Goal: Task Accomplishment & Management: Use online tool/utility

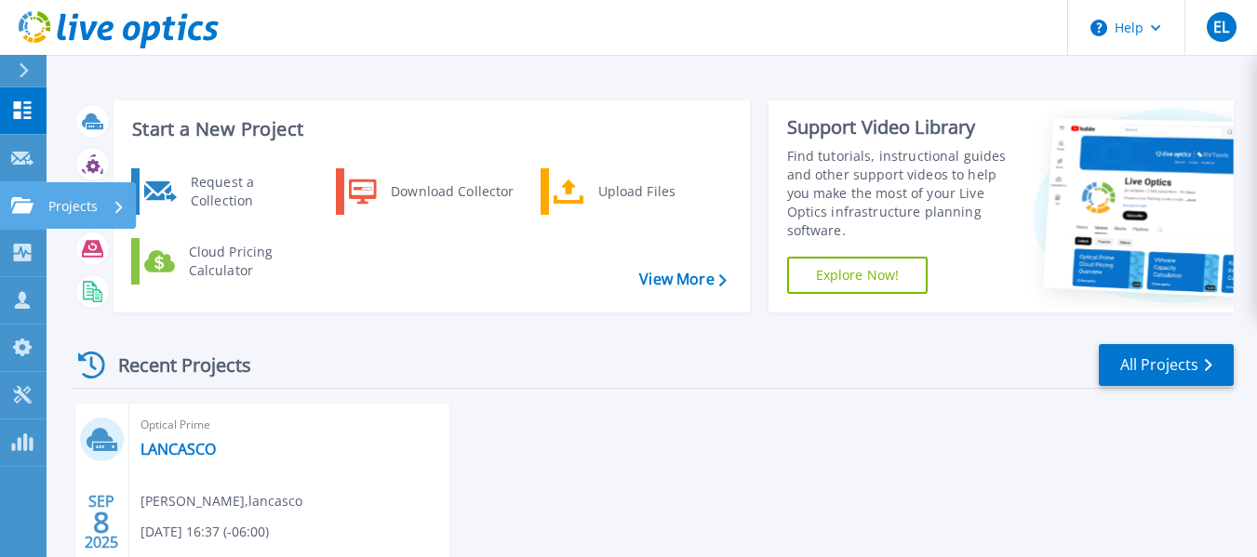
click at [22, 202] on icon at bounding box center [22, 205] width 22 height 16
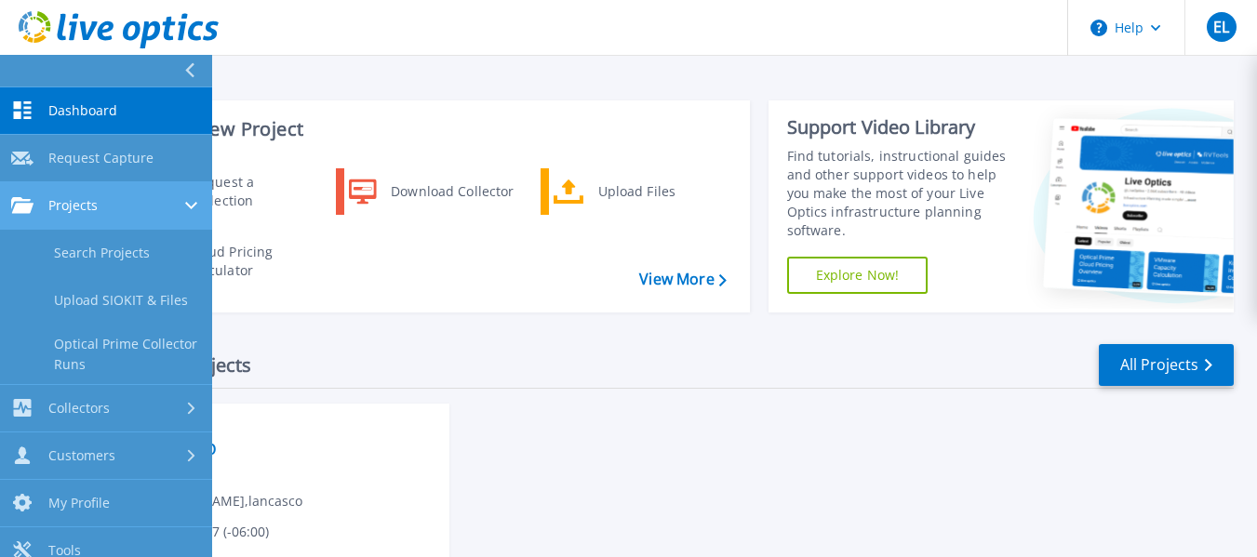
click at [68, 206] on span "Projects" at bounding box center [72, 205] width 49 height 17
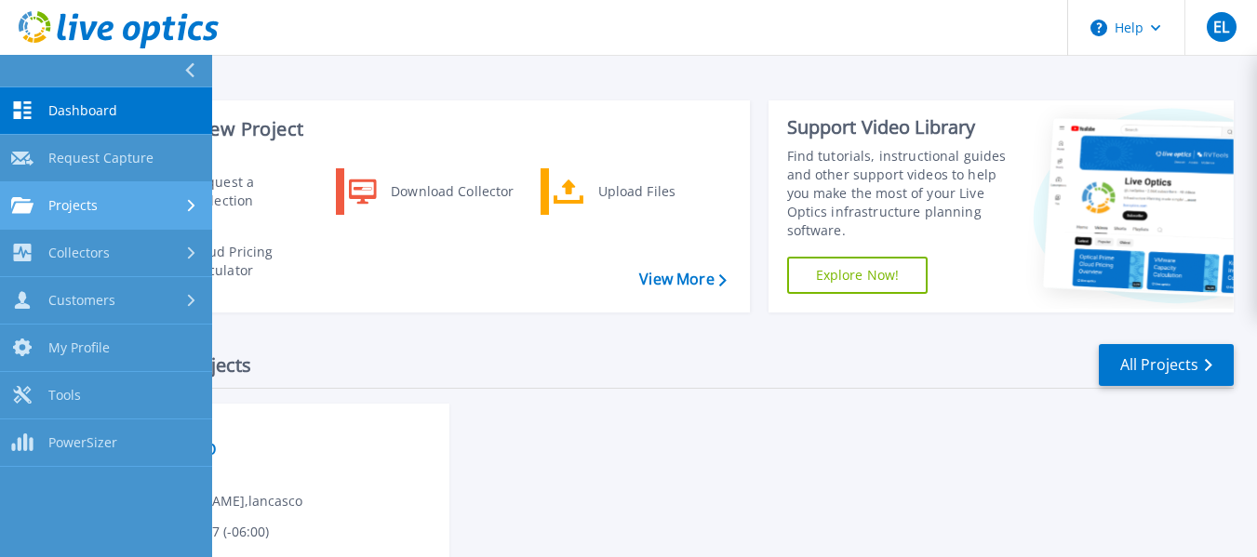
click at [79, 209] on span "Projects" at bounding box center [72, 205] width 49 height 17
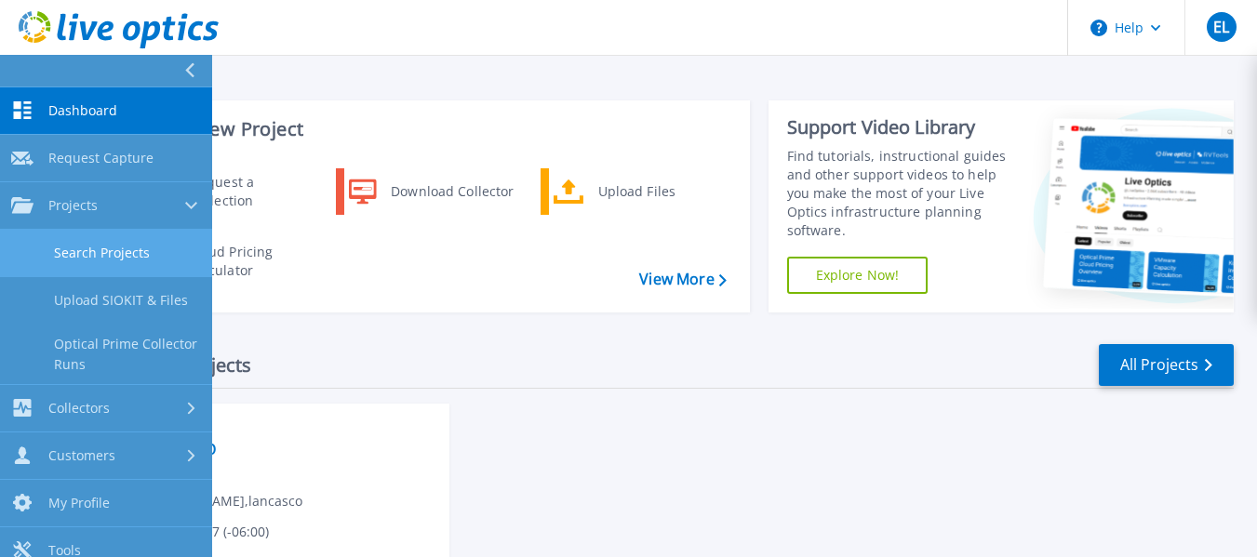
click at [91, 252] on link "Search Projects" at bounding box center [106, 253] width 212 height 47
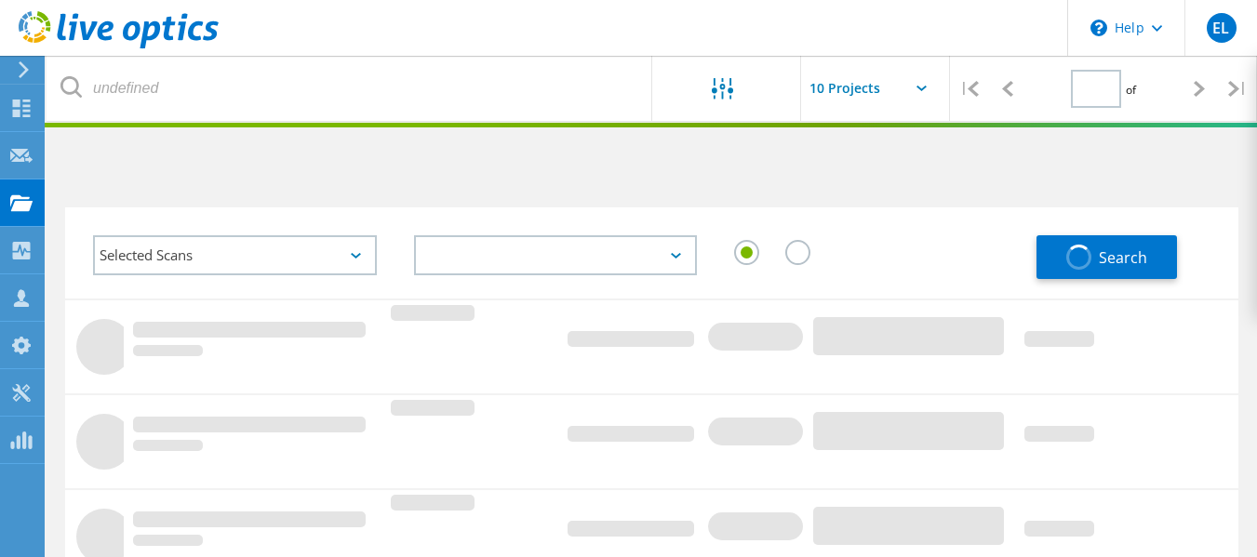
type input "1"
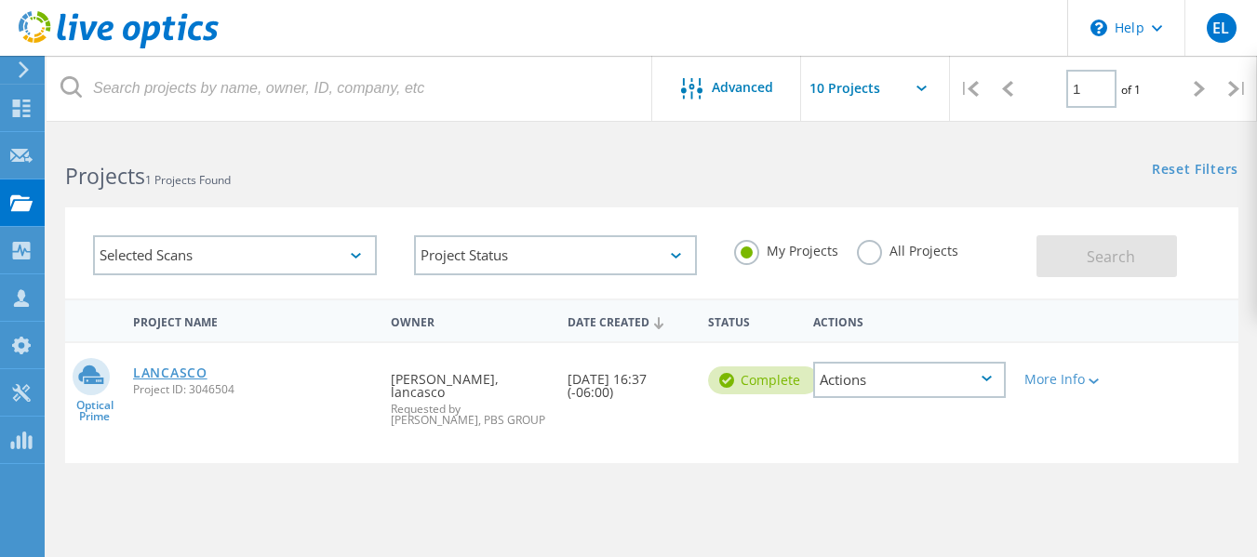
click at [176, 372] on link "LANCASCO" at bounding box center [170, 373] width 74 height 13
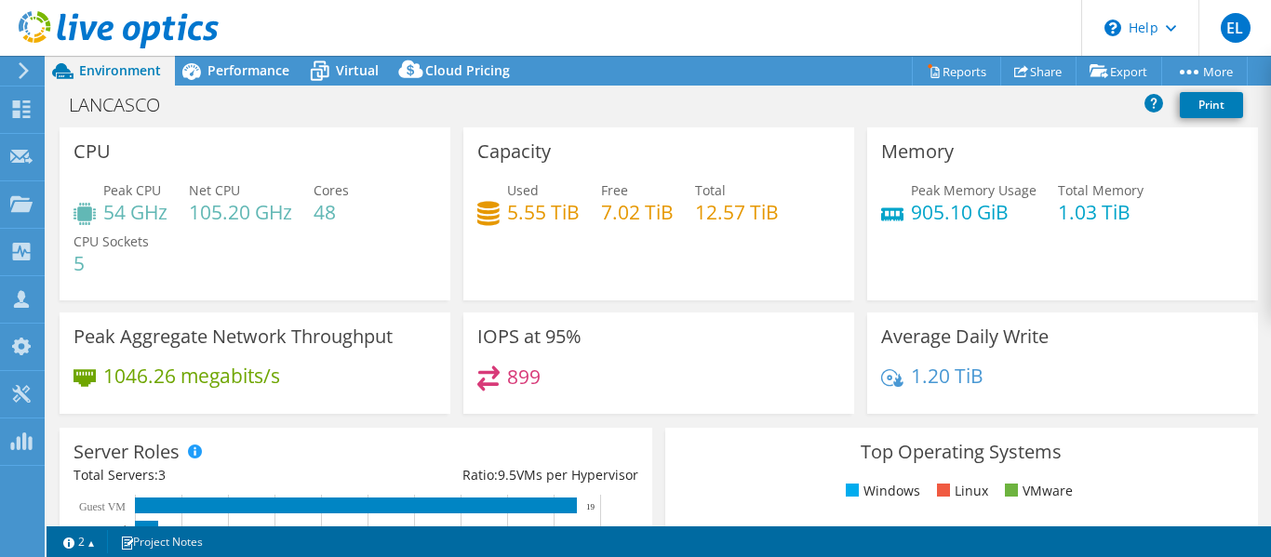
select select "USD"
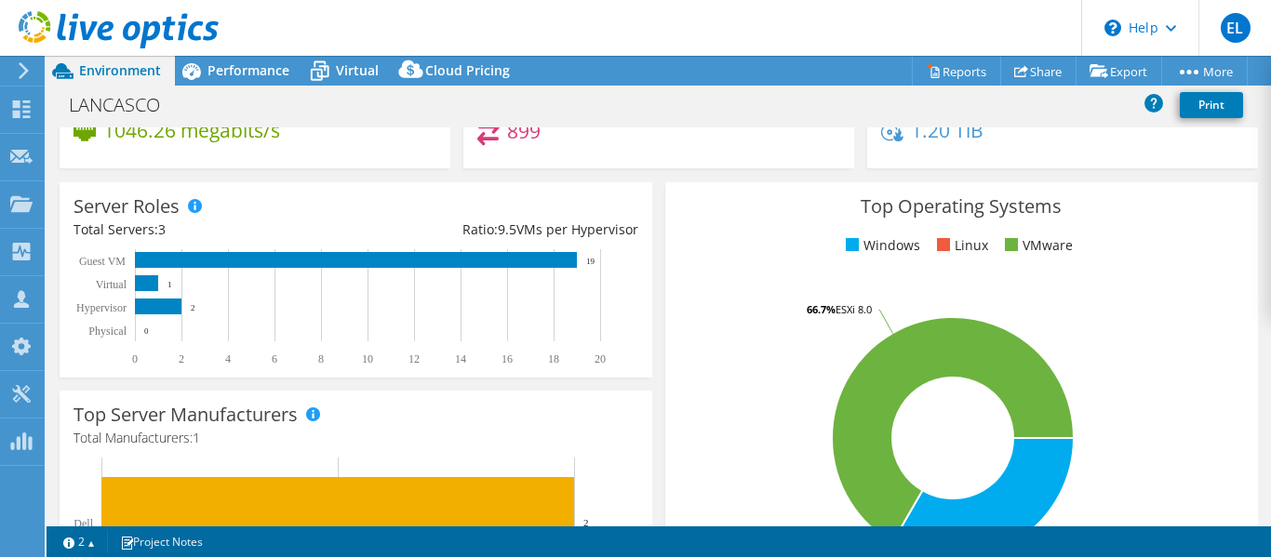
scroll to position [279, 0]
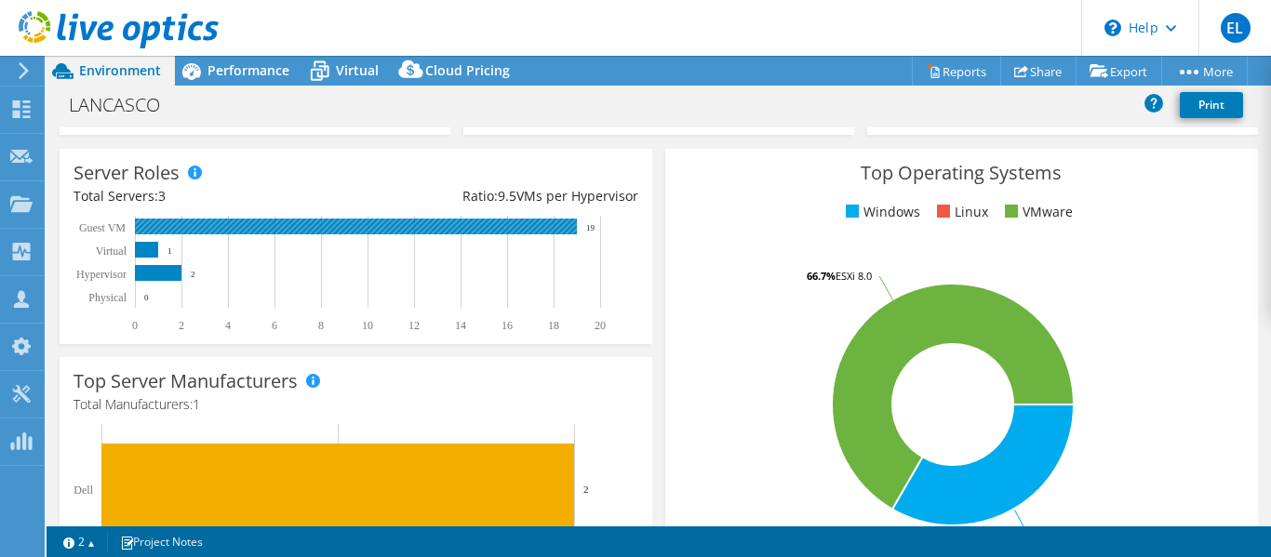
click at [382, 221] on rect at bounding box center [356, 227] width 442 height 16
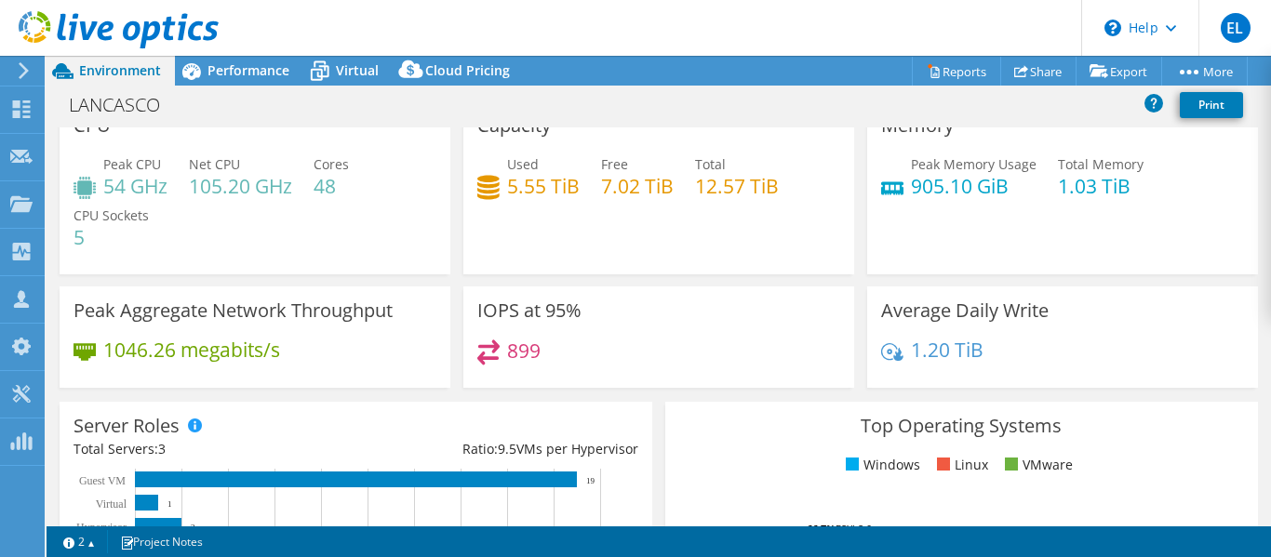
scroll to position [0, 0]
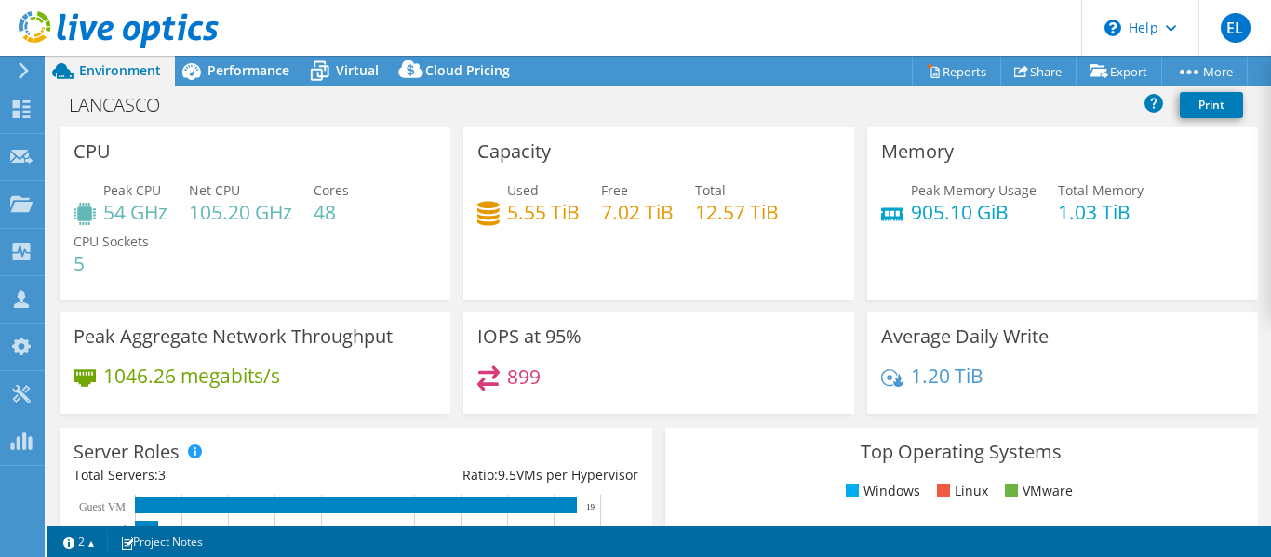
click at [260, 89] on div "LANCASCO Print" at bounding box center [659, 104] width 1225 height 34
click at [258, 82] on div "Performance" at bounding box center [239, 71] width 128 height 30
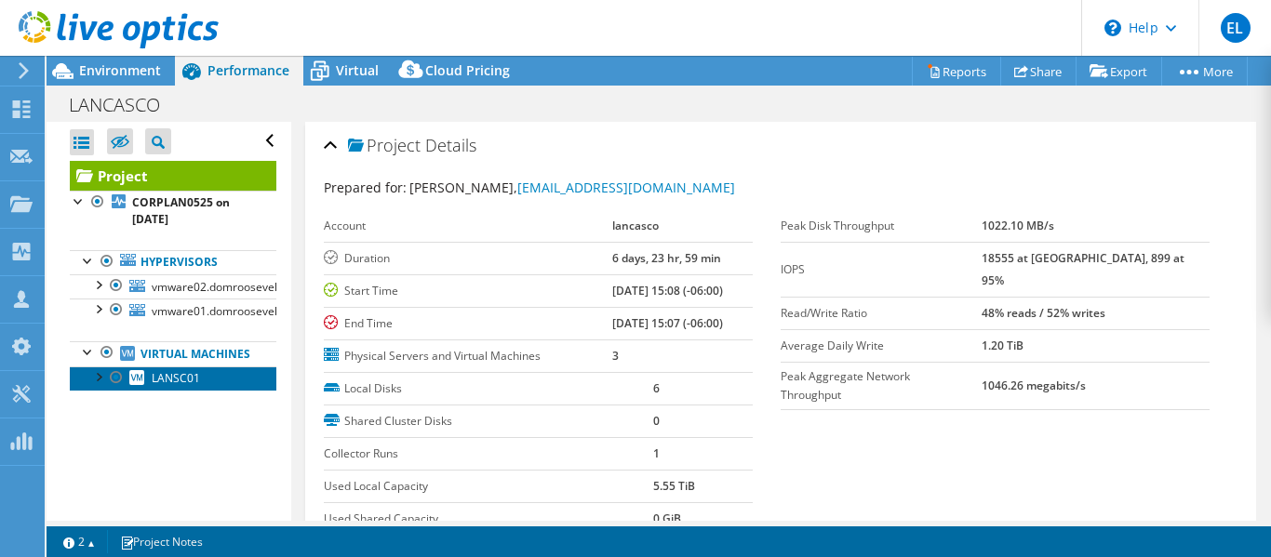
click at [183, 386] on span "LANSC01" at bounding box center [176, 378] width 48 height 16
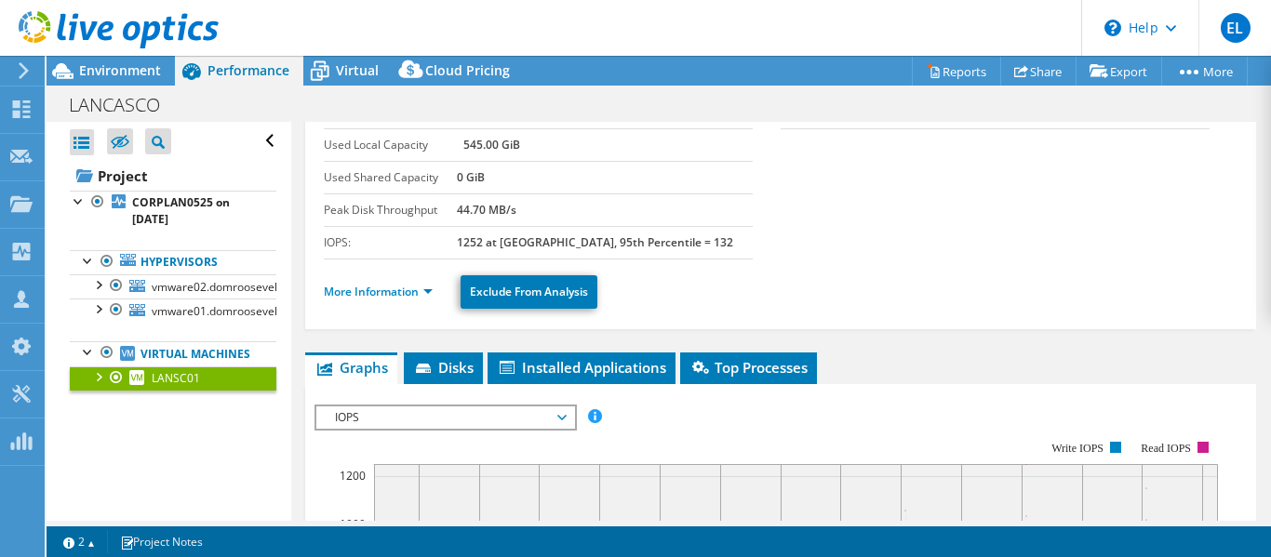
scroll to position [93, 0]
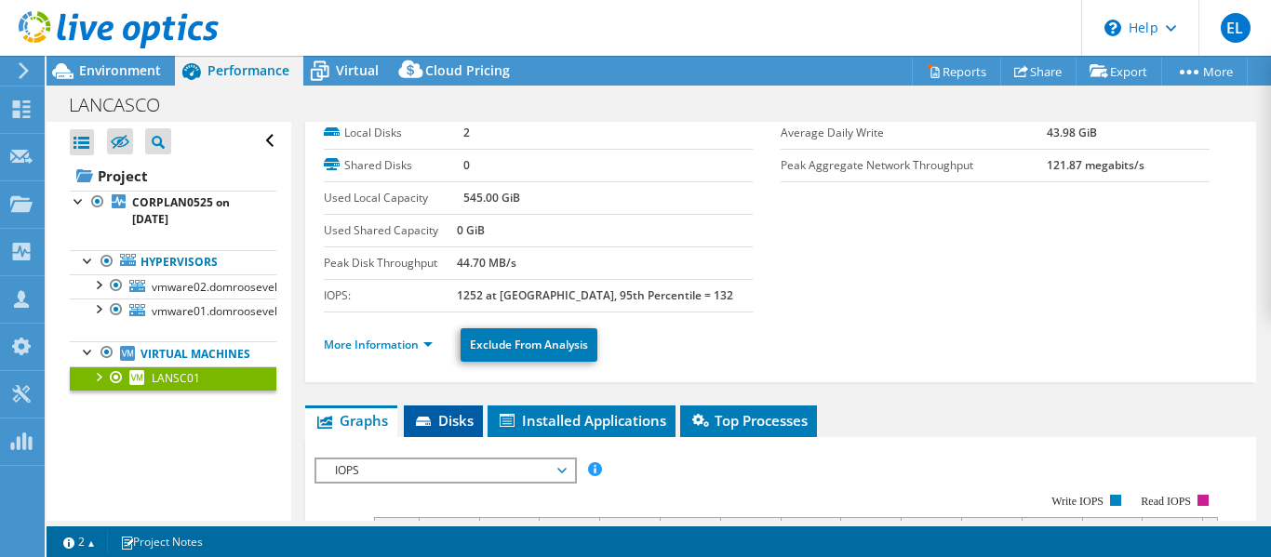
click at [433, 417] on icon at bounding box center [425, 423] width 19 height 12
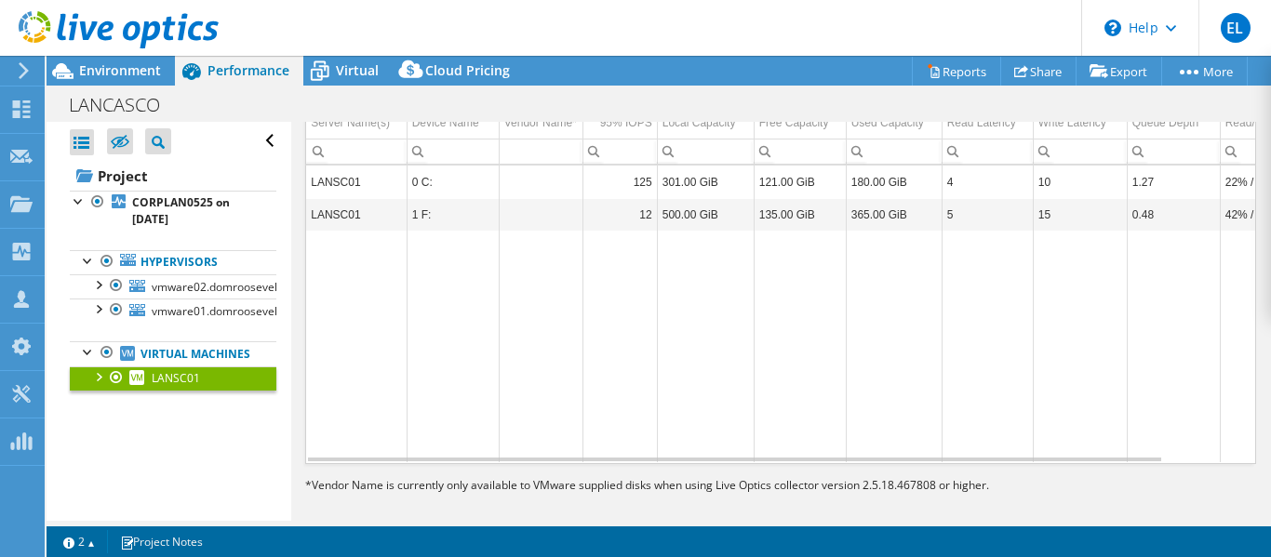
scroll to position [465, 0]
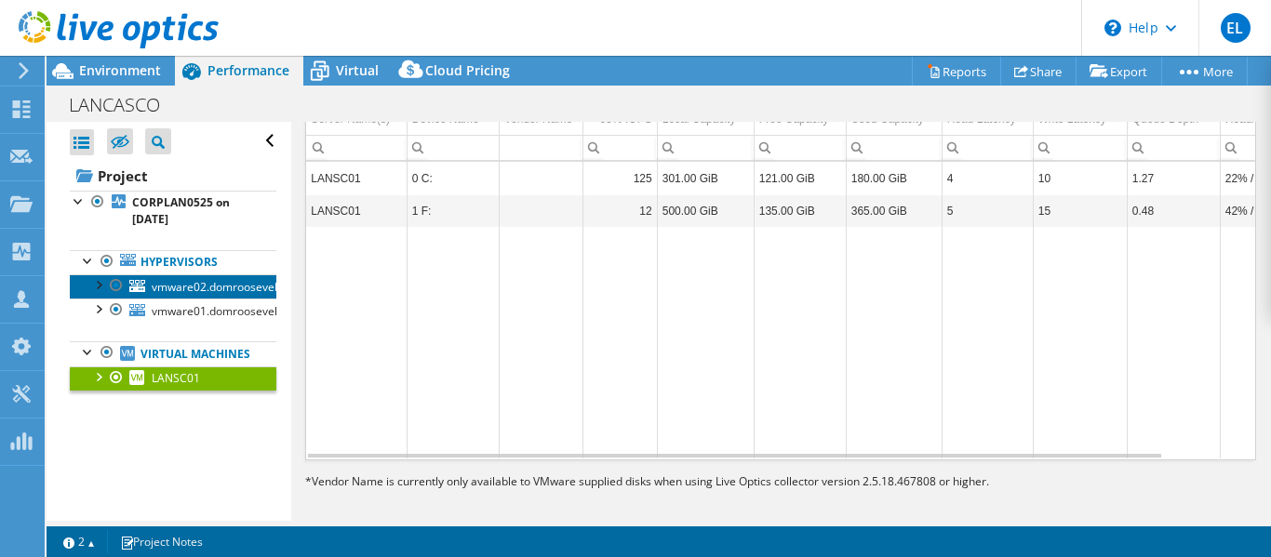
click at [241, 280] on span "vmware02.domroosevelt.local" at bounding box center [230, 287] width 156 height 16
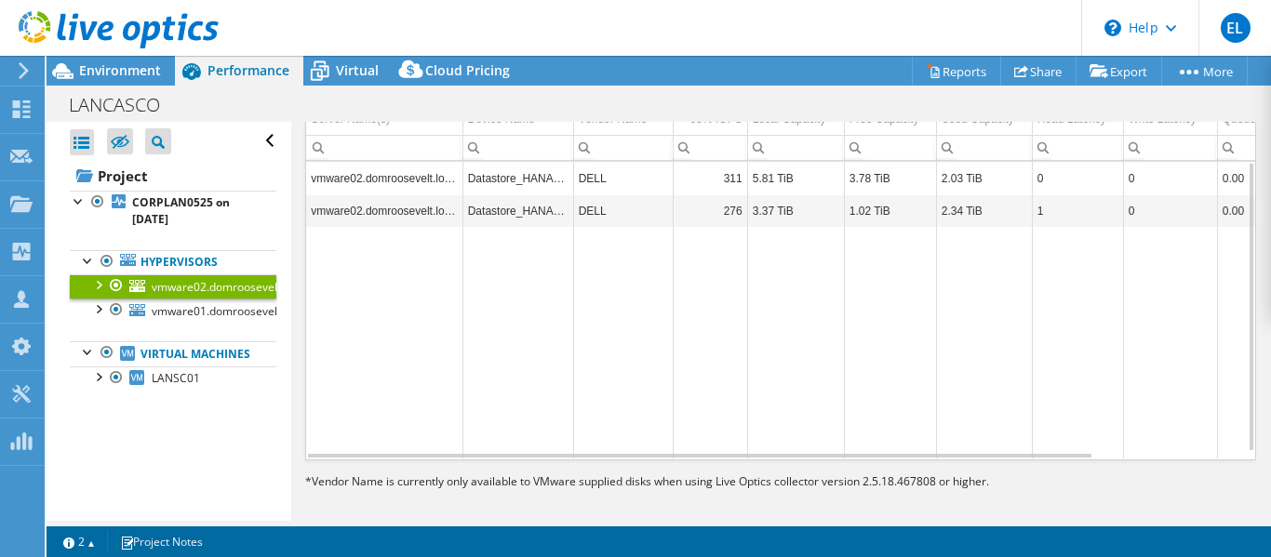
drag, startPoint x: 610, startPoint y: 368, endPoint x: 428, endPoint y: 335, distance: 184.4
click at [431, 336] on tr "Data grid" at bounding box center [861, 343] width 1111 height 232
click at [261, 323] on link "vmware01.domroosevelt.local" at bounding box center [173, 311] width 207 height 24
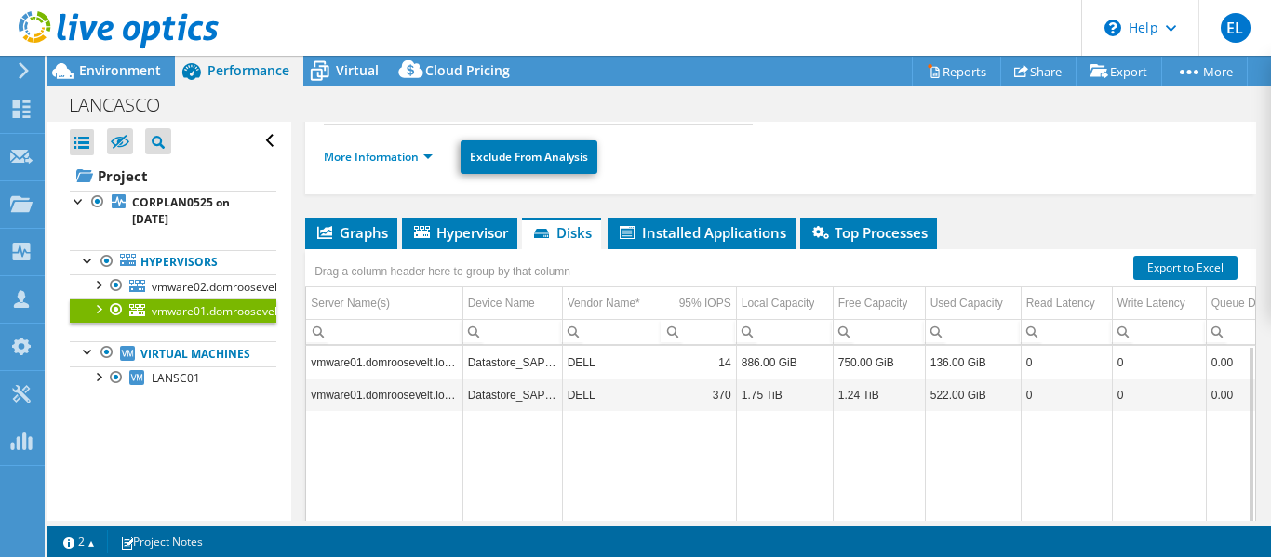
scroll to position [279, 0]
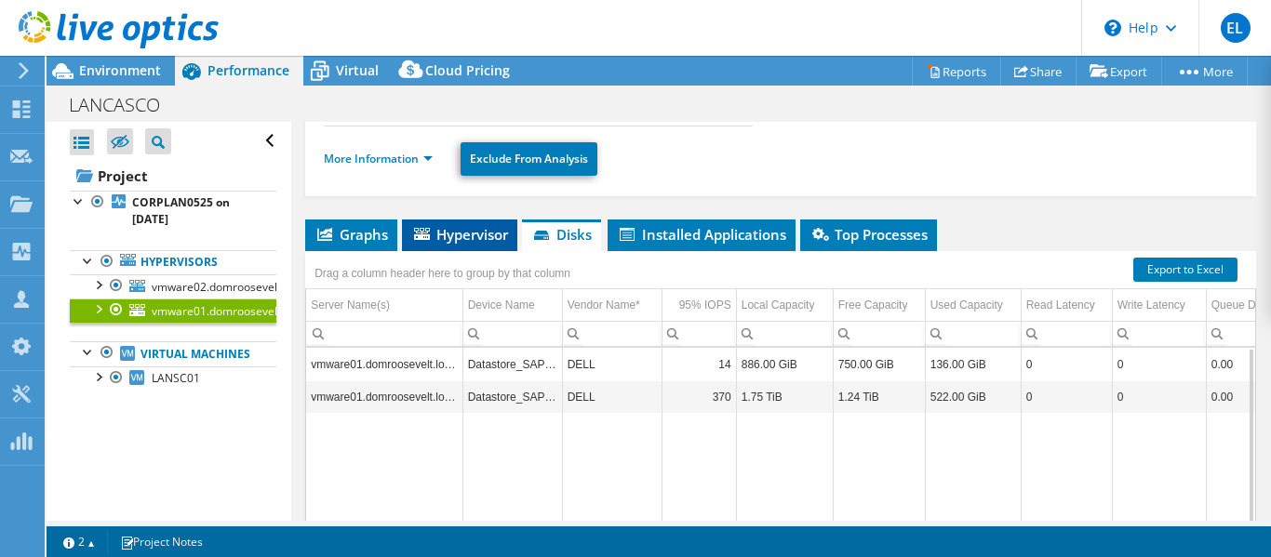
click at [481, 243] on span "Hypervisor" at bounding box center [459, 234] width 97 height 19
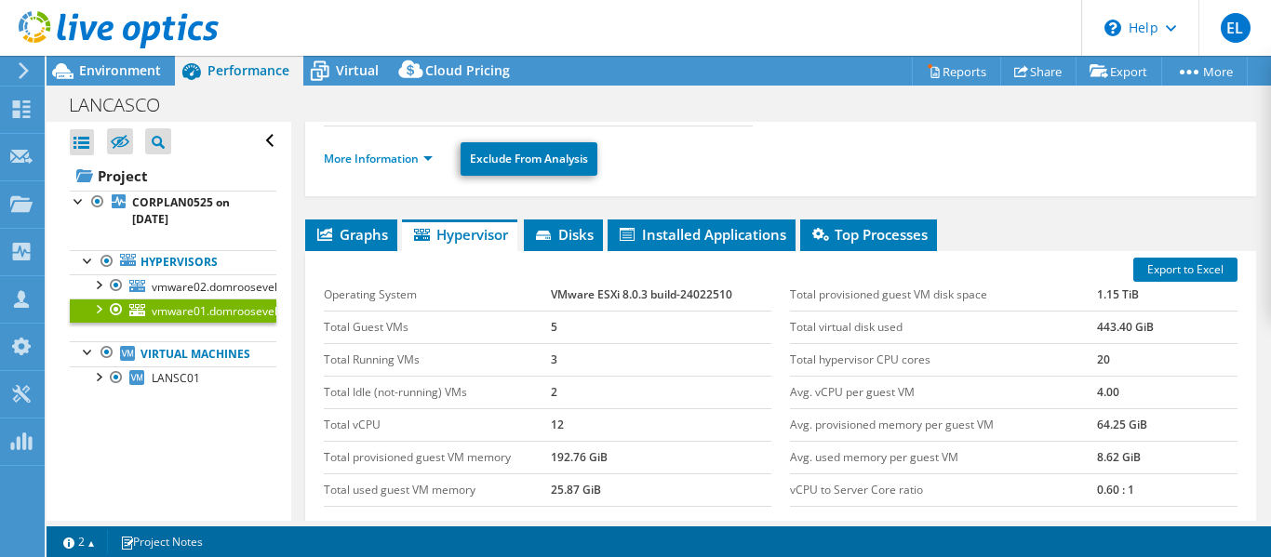
scroll to position [372, 0]
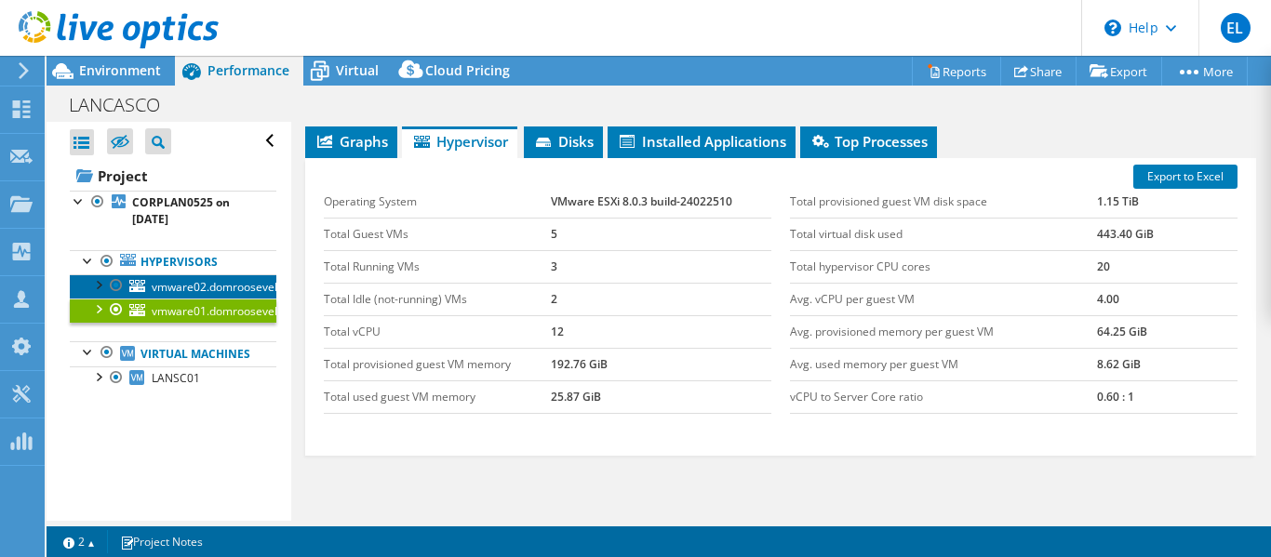
click at [211, 287] on span "vmware02.domroosevelt.local" at bounding box center [230, 287] width 156 height 16
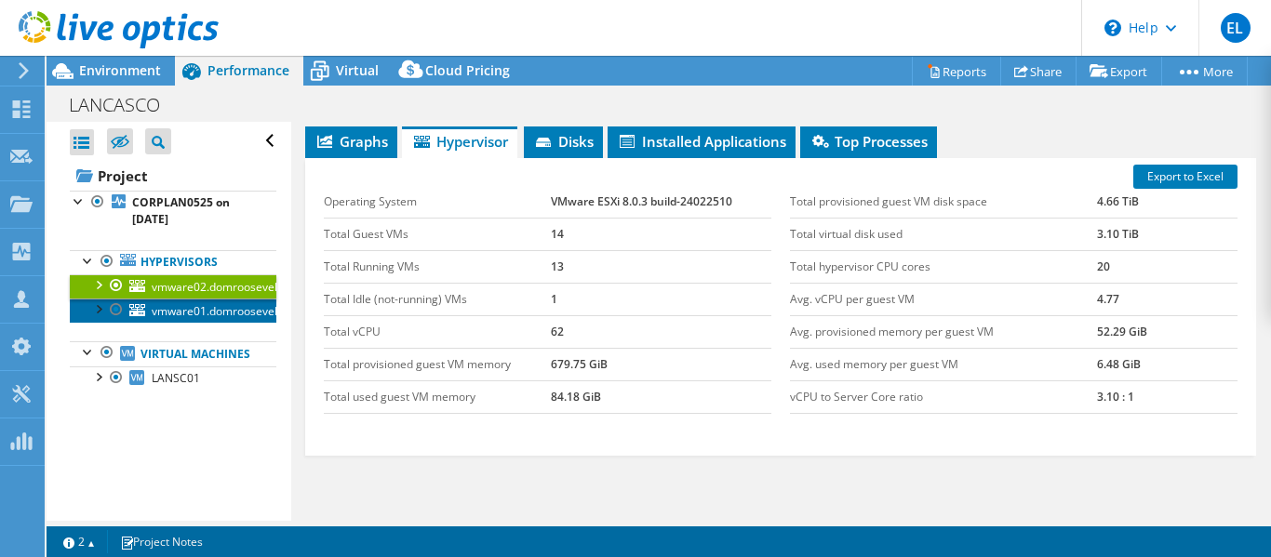
click at [202, 307] on span "vmware01.domroosevelt.local" at bounding box center [230, 311] width 156 height 16
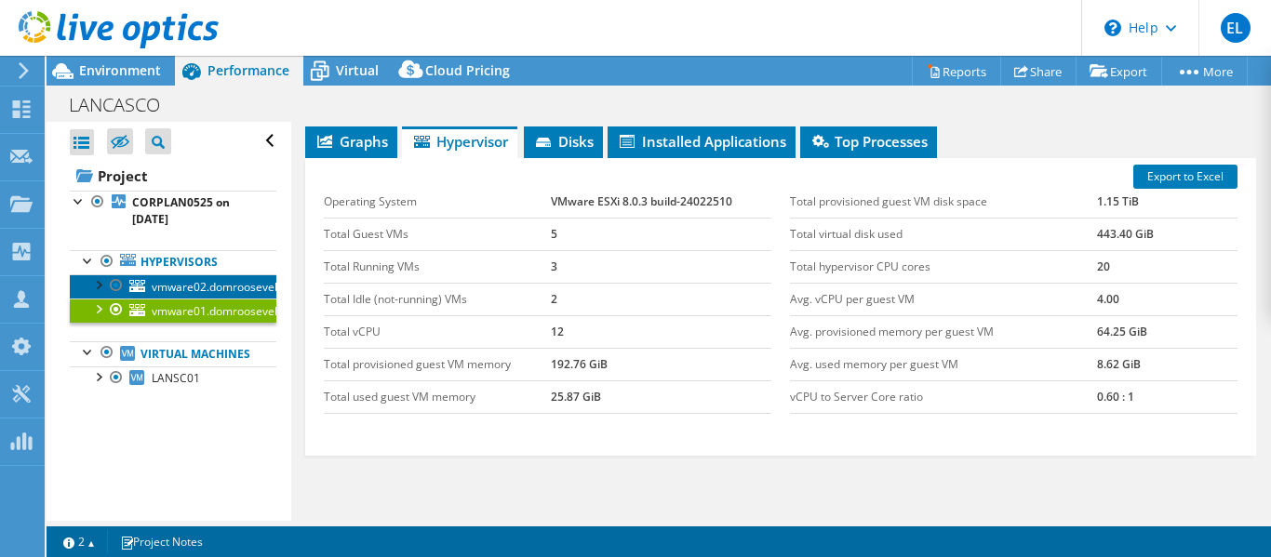
click at [206, 285] on span "vmware02.domroosevelt.local" at bounding box center [230, 287] width 156 height 16
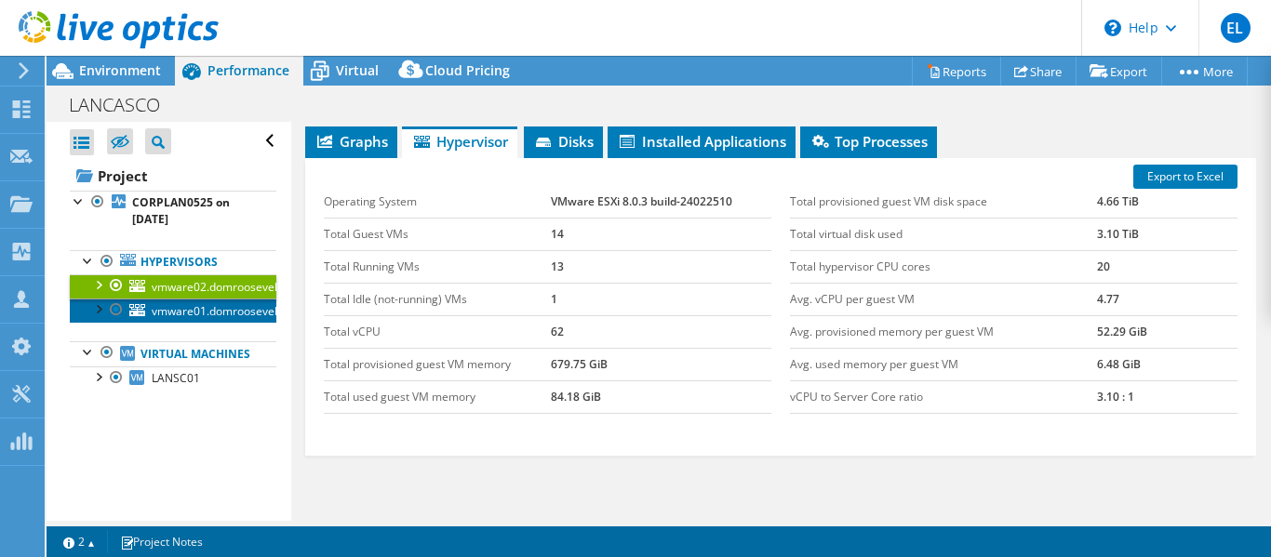
click at [204, 303] on span "vmware01.domroosevelt.local" at bounding box center [230, 311] width 156 height 16
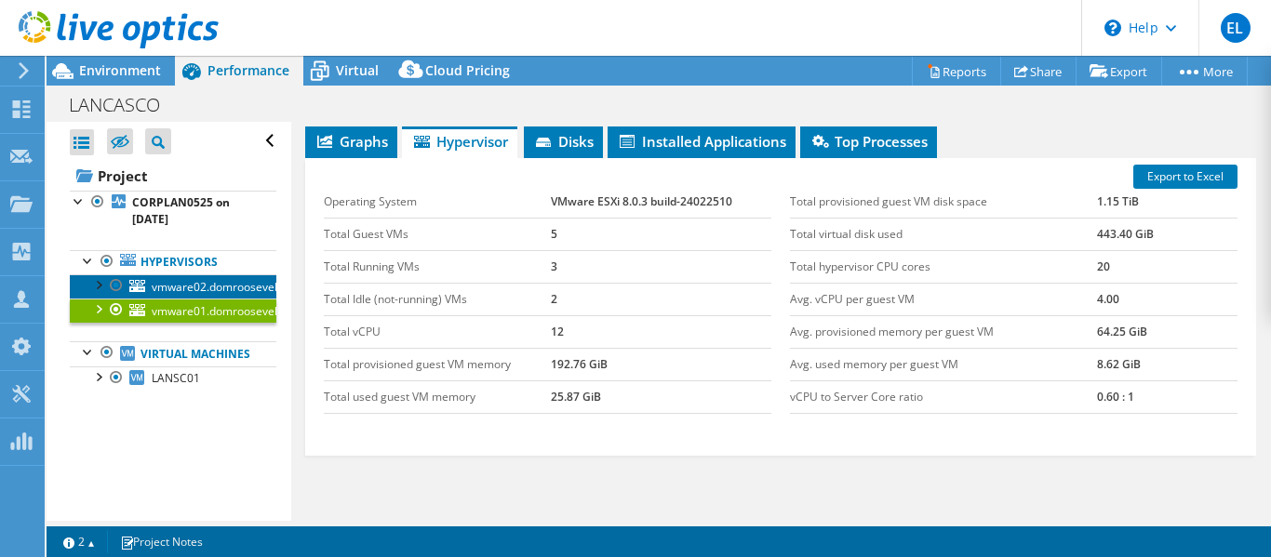
click at [208, 287] on span "vmware02.domroosevelt.local" at bounding box center [230, 287] width 156 height 16
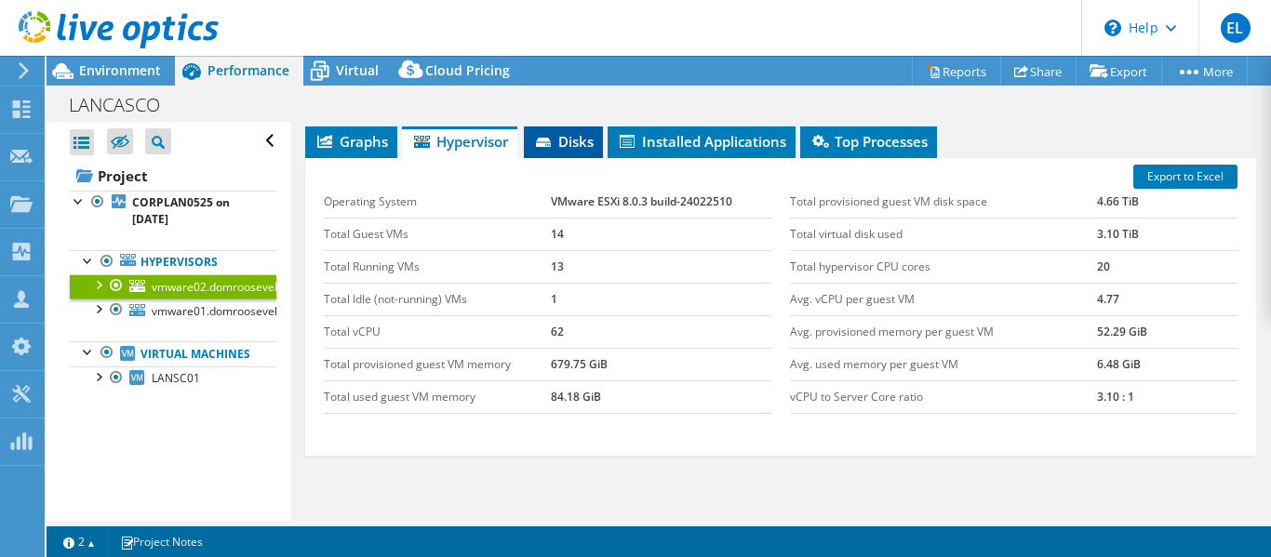
click at [592, 145] on span "Disks" at bounding box center [563, 141] width 60 height 19
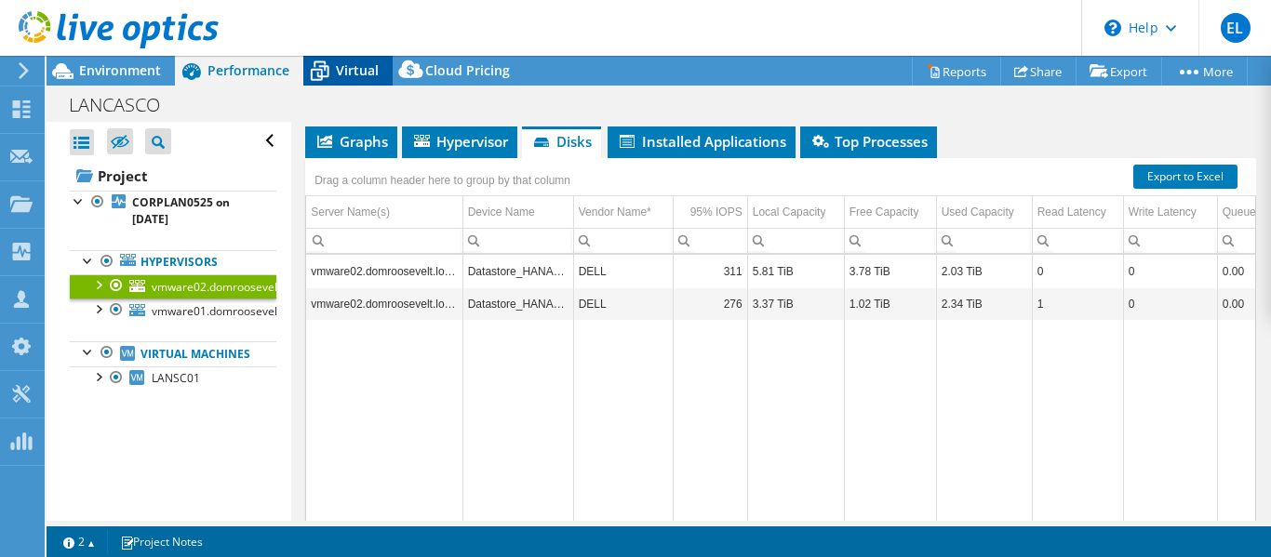
click at [355, 71] on span "Virtual" at bounding box center [357, 70] width 43 height 18
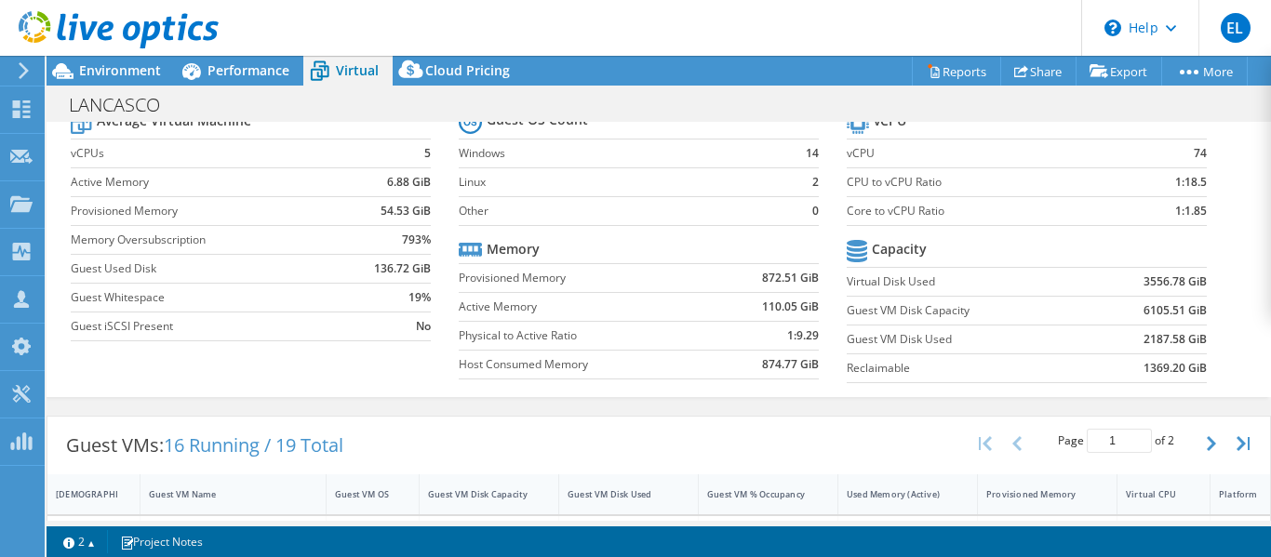
scroll to position [0, 0]
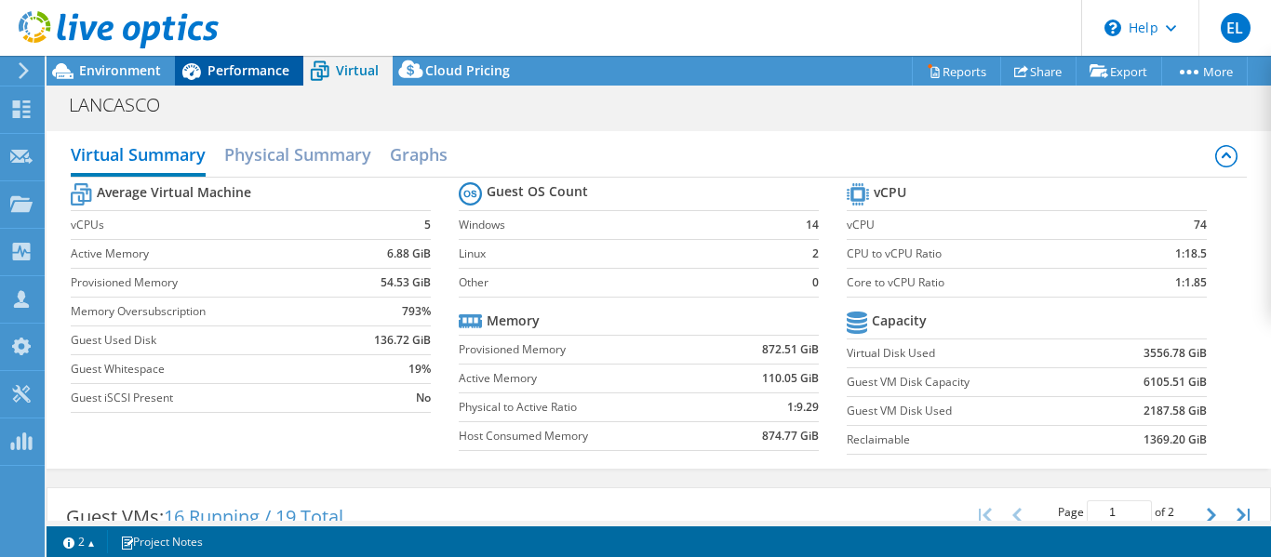
click at [261, 72] on span "Performance" at bounding box center [249, 70] width 82 height 18
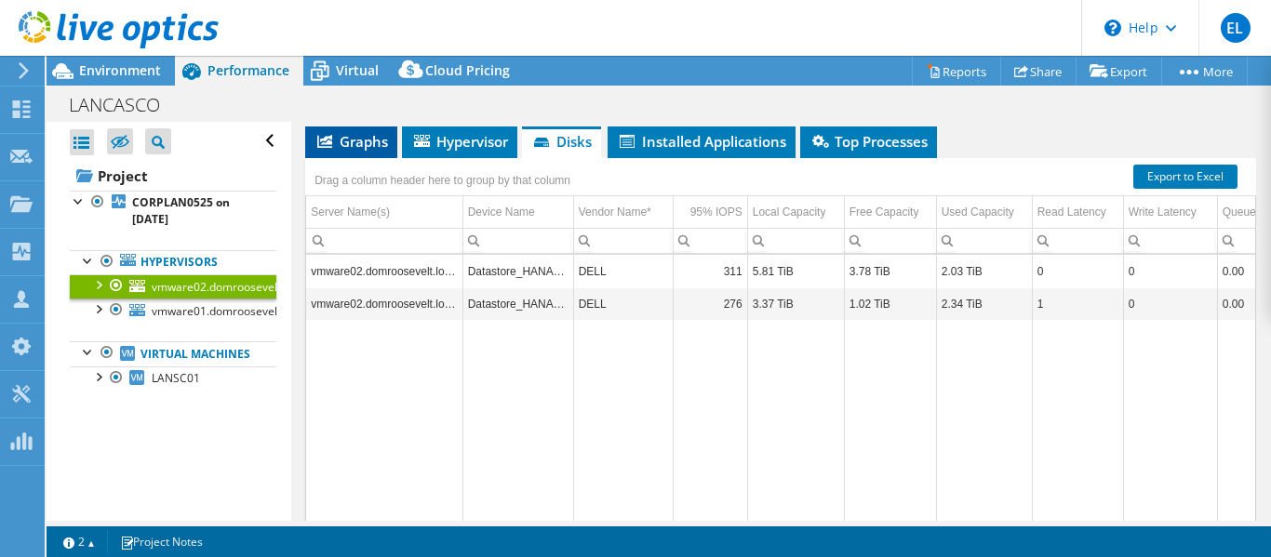
click at [374, 136] on span "Graphs" at bounding box center [352, 141] width 74 height 19
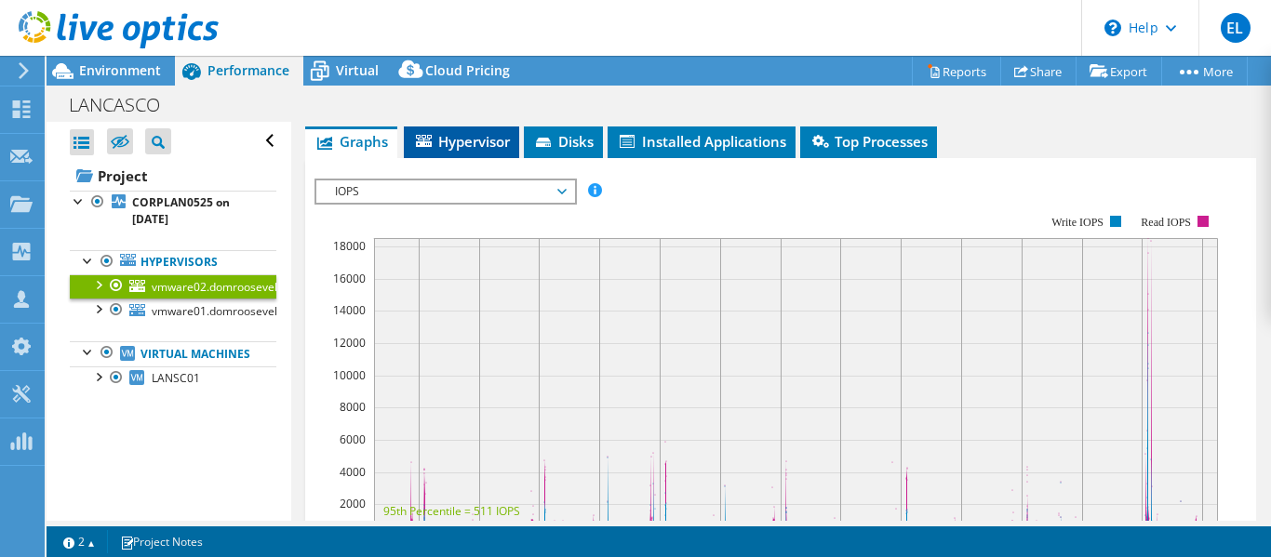
click at [450, 144] on span "Hypervisor" at bounding box center [461, 141] width 97 height 19
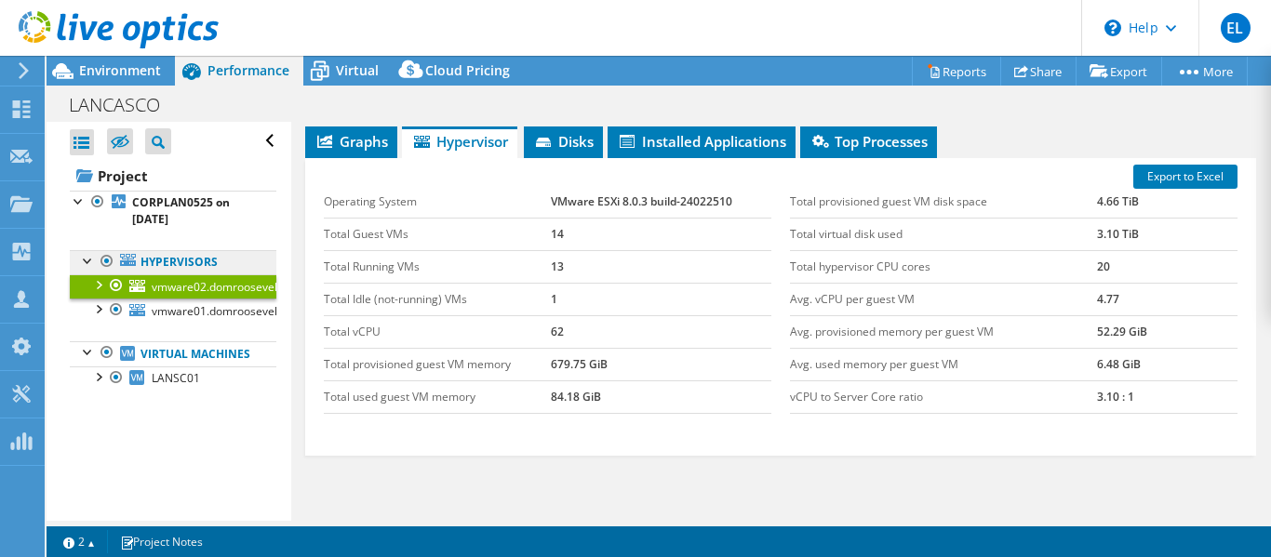
click at [171, 270] on link "Hypervisors" at bounding box center [173, 262] width 207 height 24
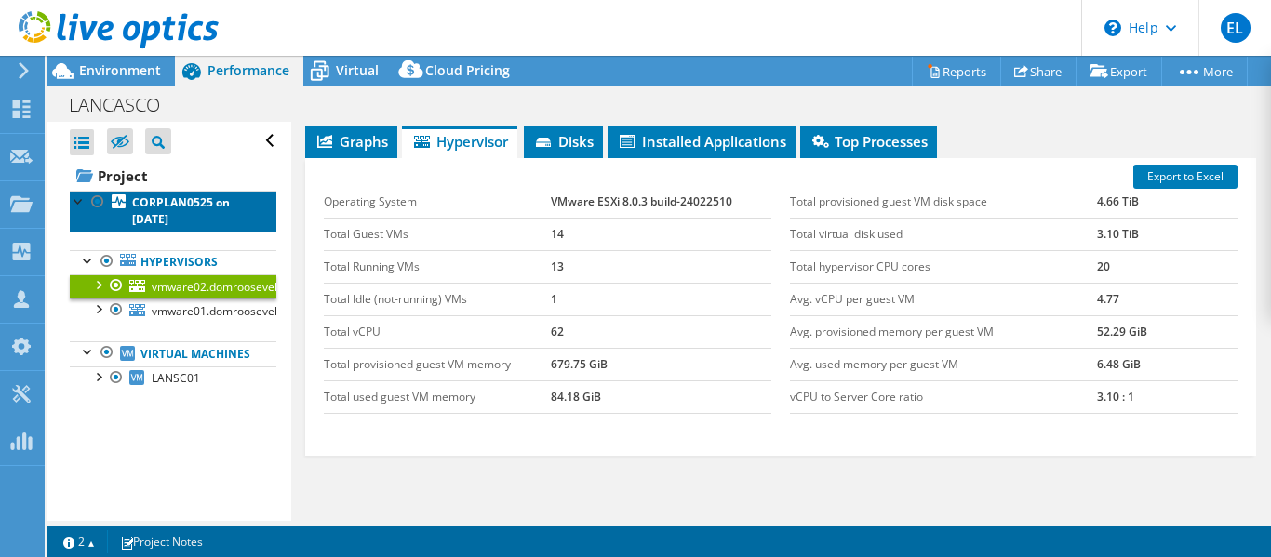
click at [162, 206] on b "CORPLAN0525 on [DATE]" at bounding box center [181, 210] width 98 height 33
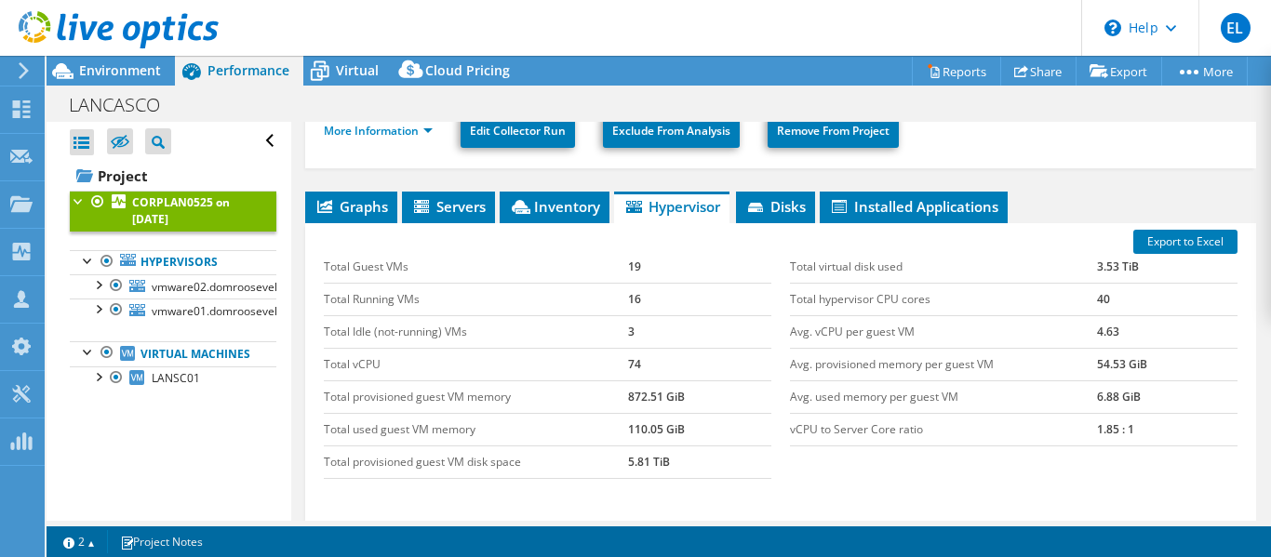
scroll to position [437, 0]
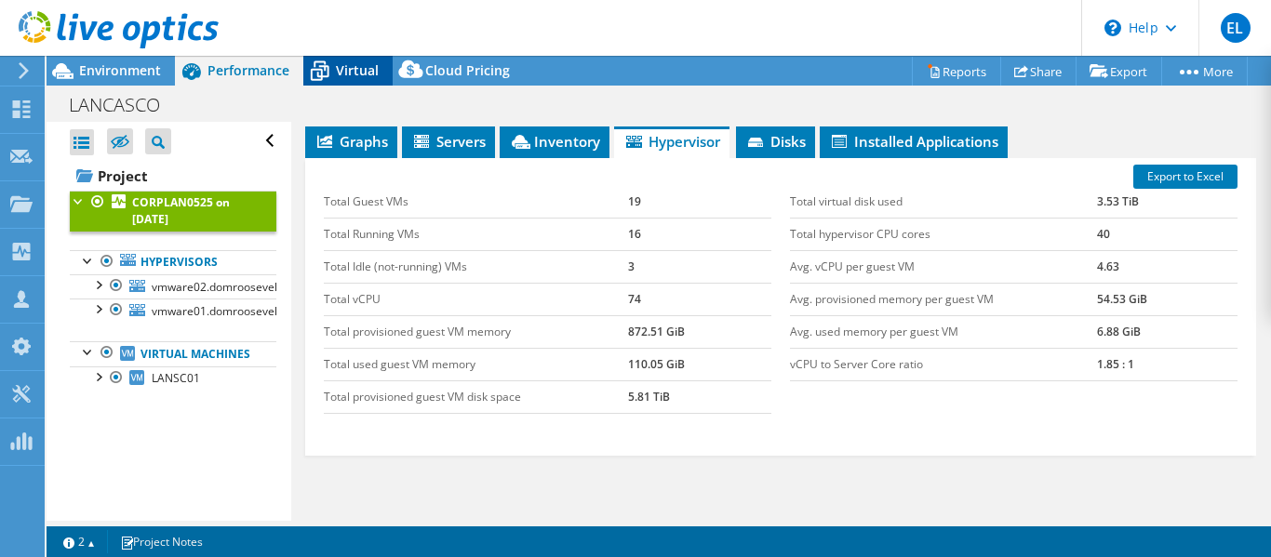
click at [339, 74] on span "Virtual" at bounding box center [357, 70] width 43 height 18
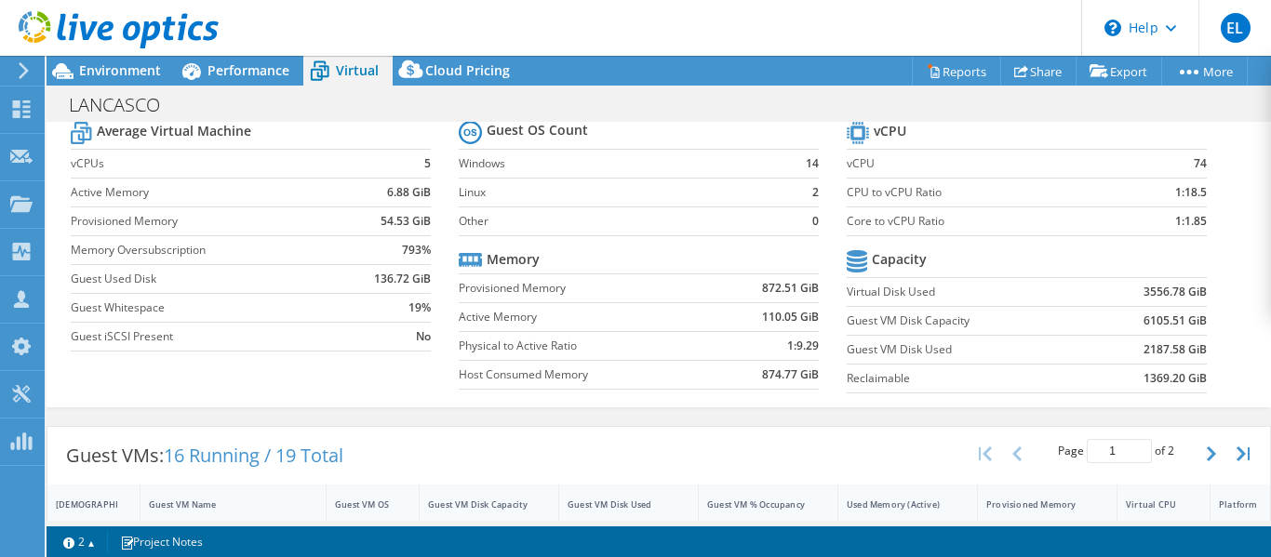
scroll to position [0, 0]
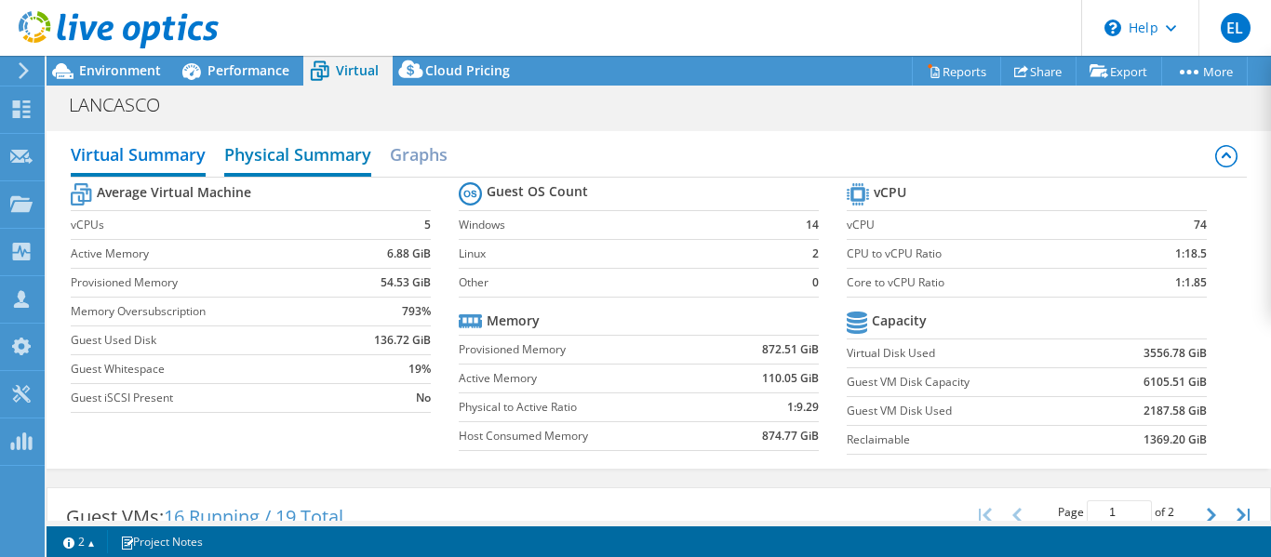
click at [310, 158] on h2 "Physical Summary" at bounding box center [297, 156] width 147 height 41
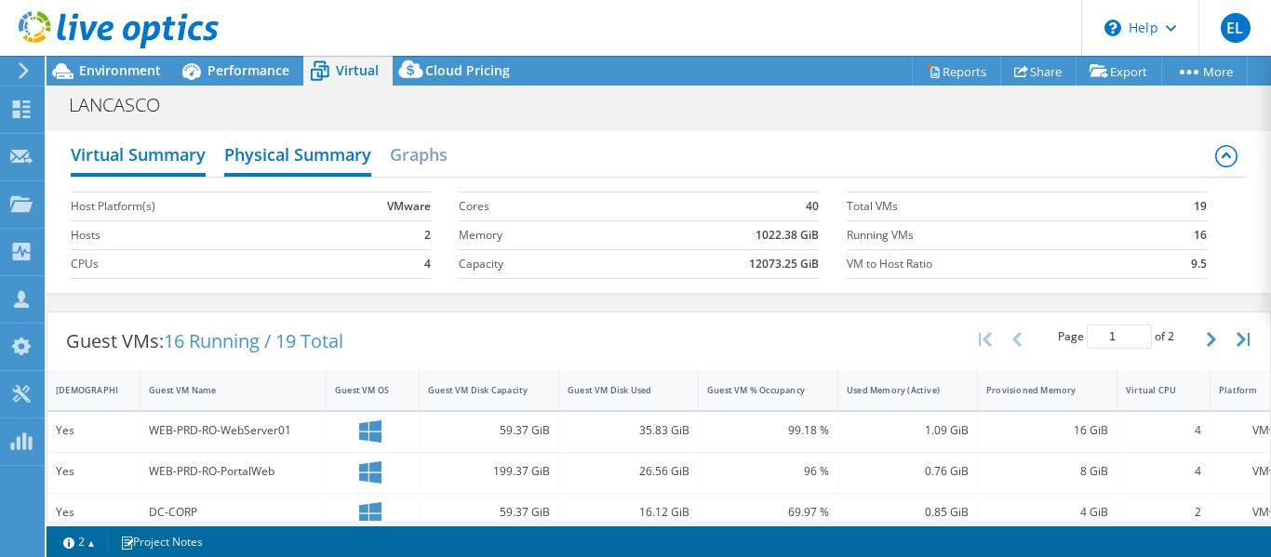
click at [109, 160] on h2 "Virtual Summary" at bounding box center [138, 156] width 135 height 41
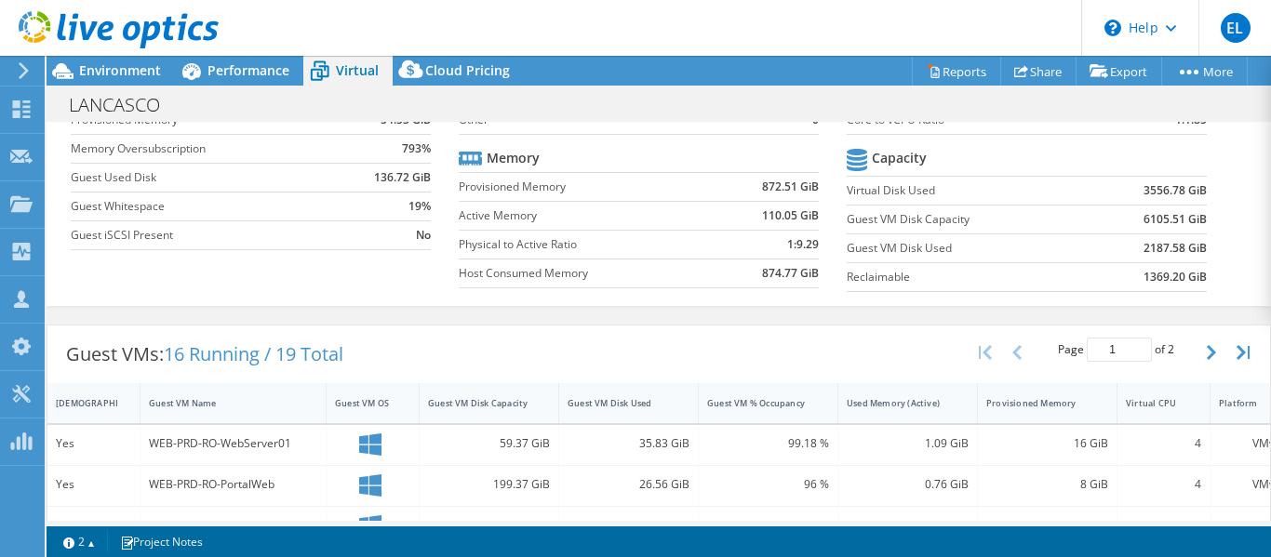
scroll to position [152, 0]
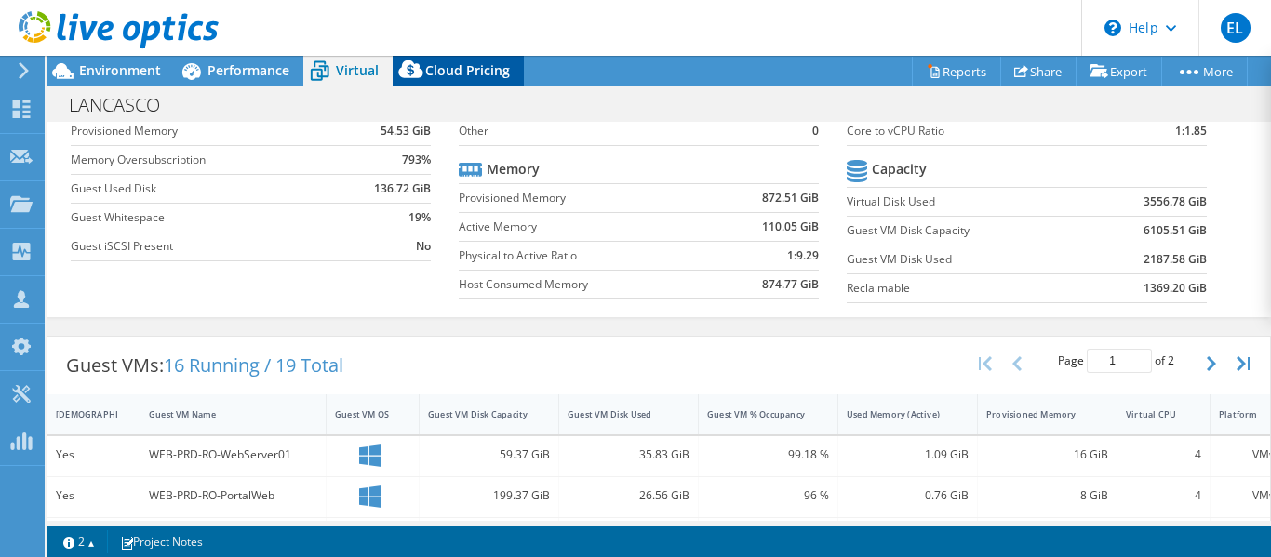
click at [446, 76] on span "Cloud Pricing" at bounding box center [467, 70] width 85 height 18
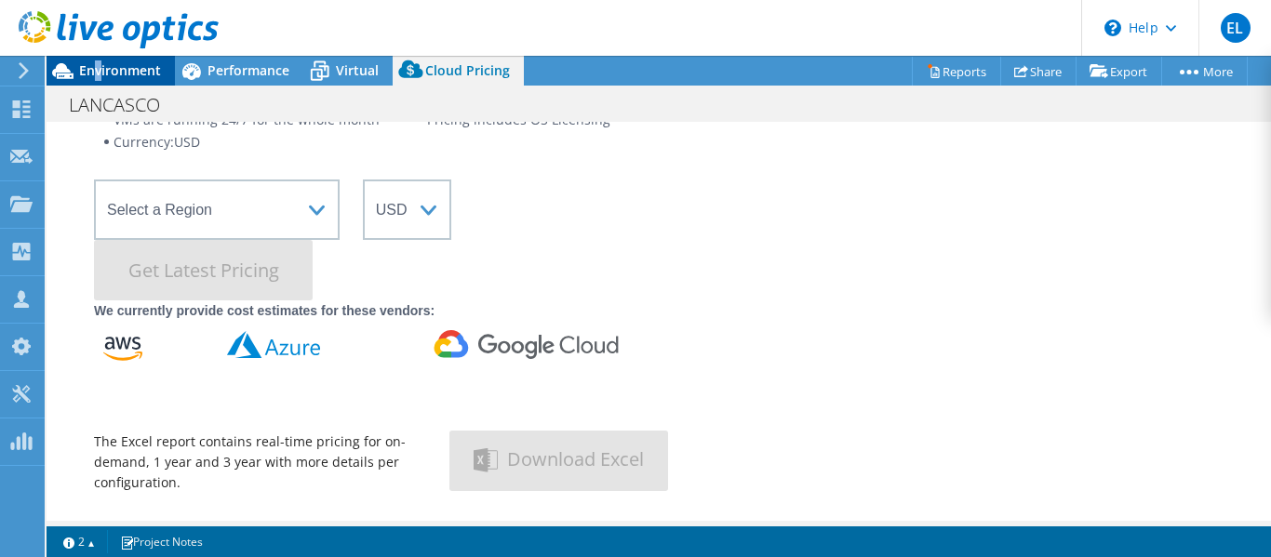
click at [97, 75] on span "Environment" at bounding box center [120, 70] width 82 height 18
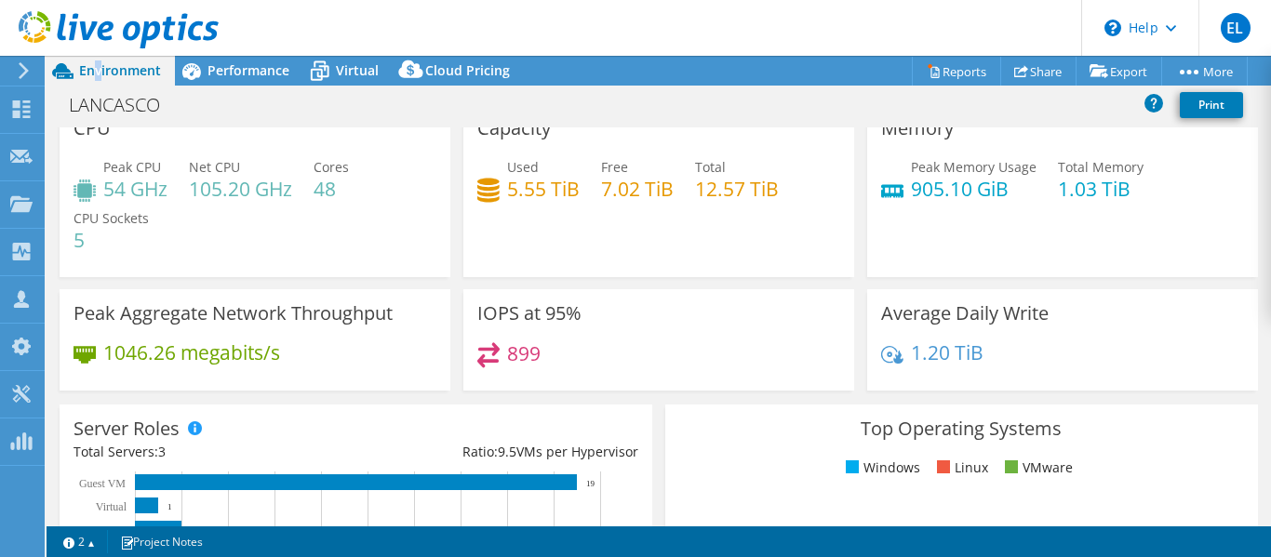
scroll to position [0, 0]
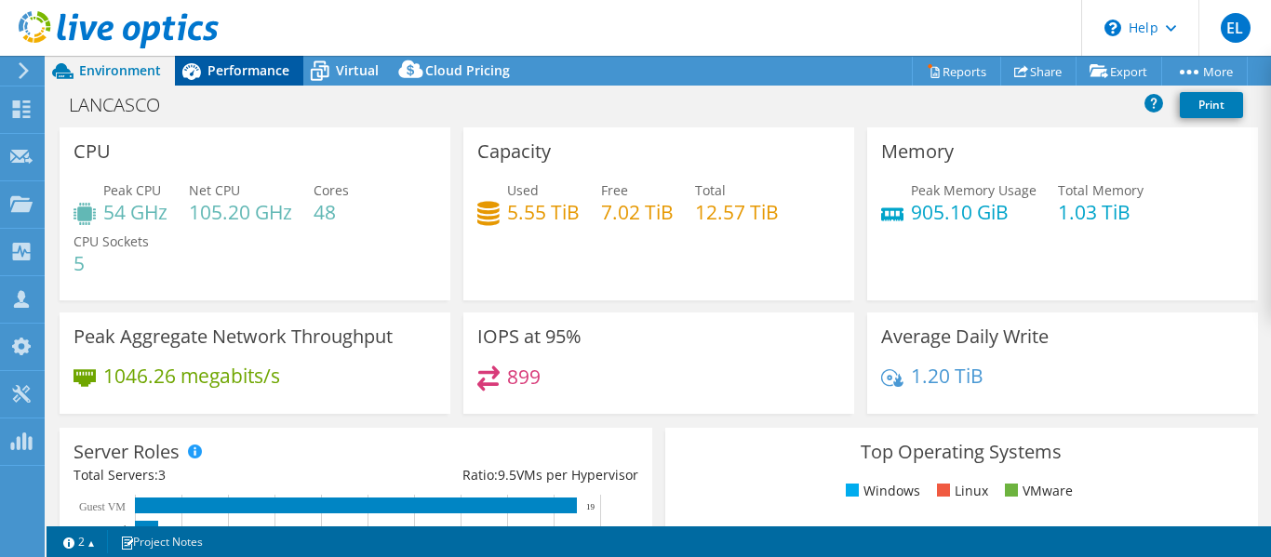
click at [237, 71] on span "Performance" at bounding box center [249, 70] width 82 height 18
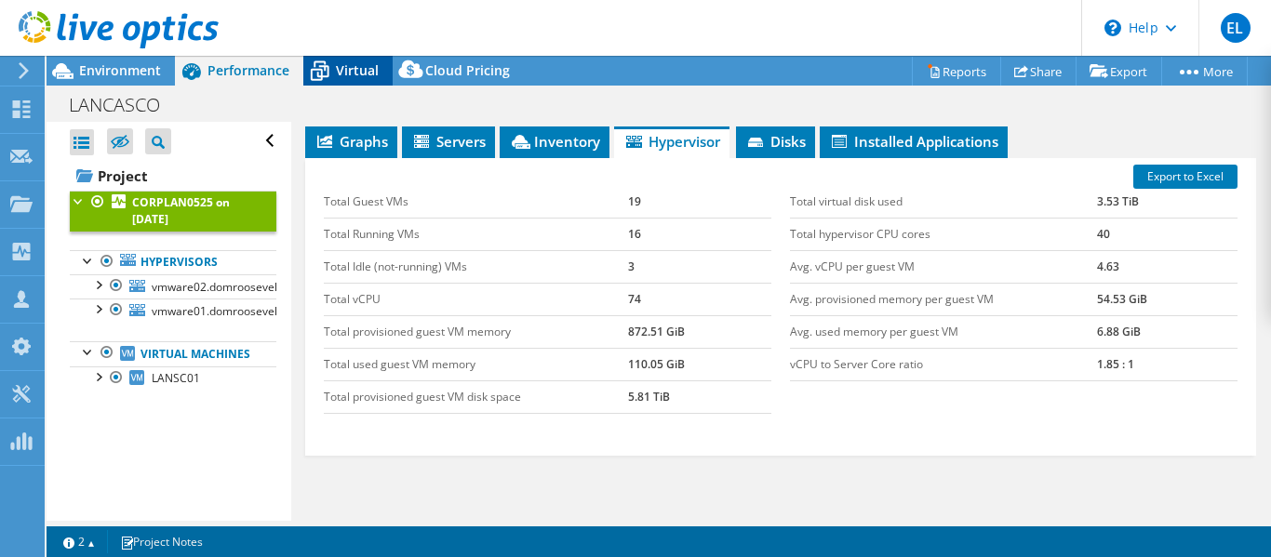
click at [342, 71] on span "Virtual" at bounding box center [357, 70] width 43 height 18
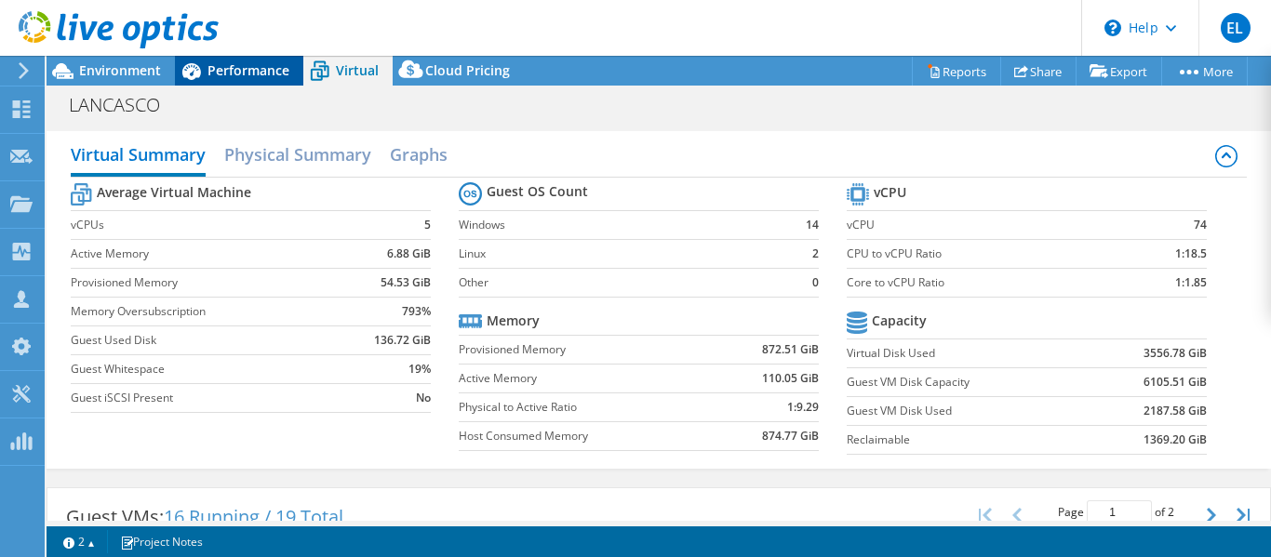
click at [219, 60] on div "Performance" at bounding box center [239, 71] width 128 height 30
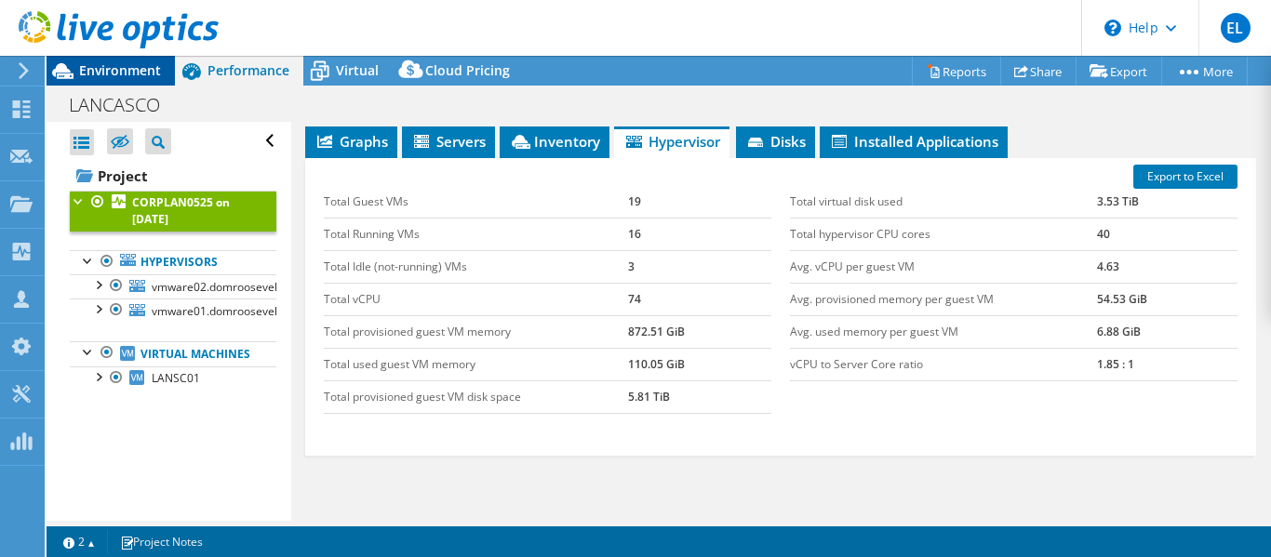
click at [118, 70] on span "Environment" at bounding box center [120, 70] width 82 height 18
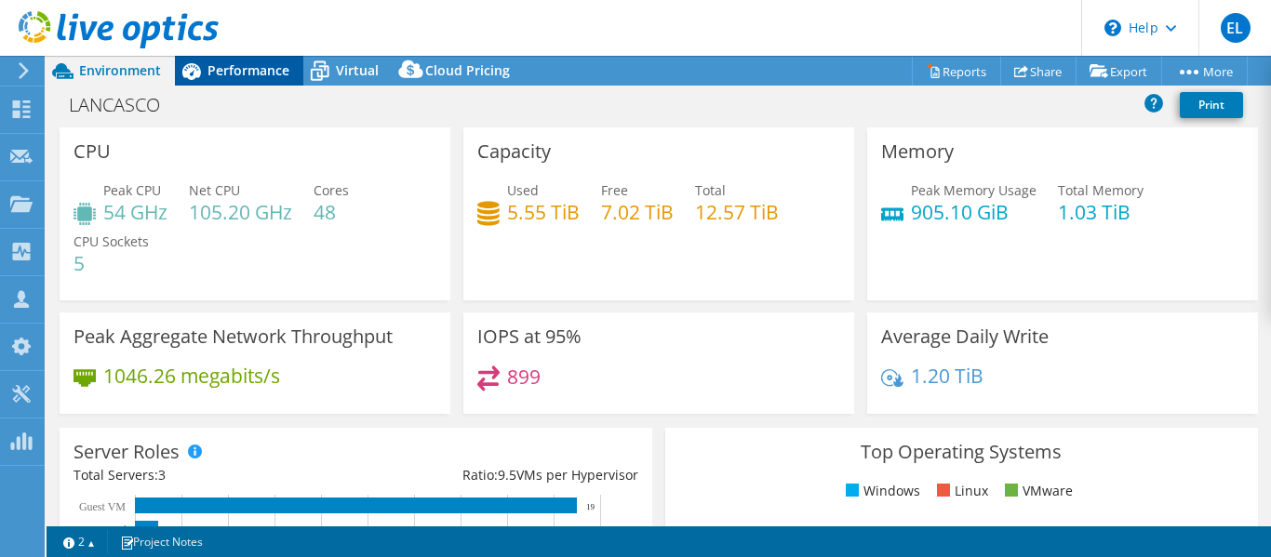
click at [234, 67] on span "Performance" at bounding box center [249, 70] width 82 height 18
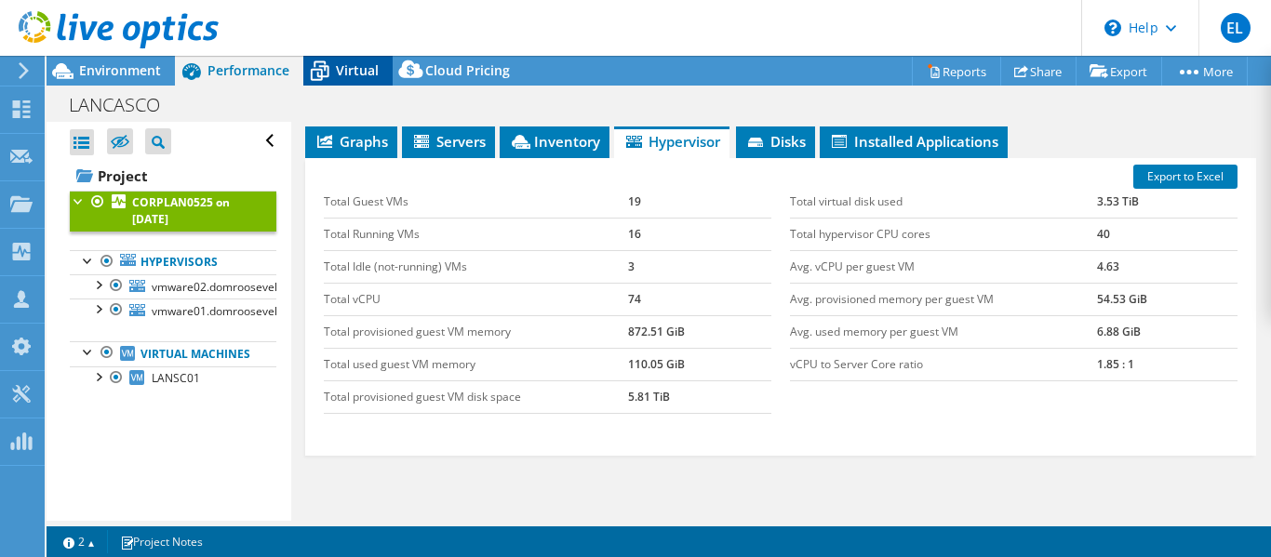
click at [335, 79] on icon at bounding box center [319, 71] width 33 height 33
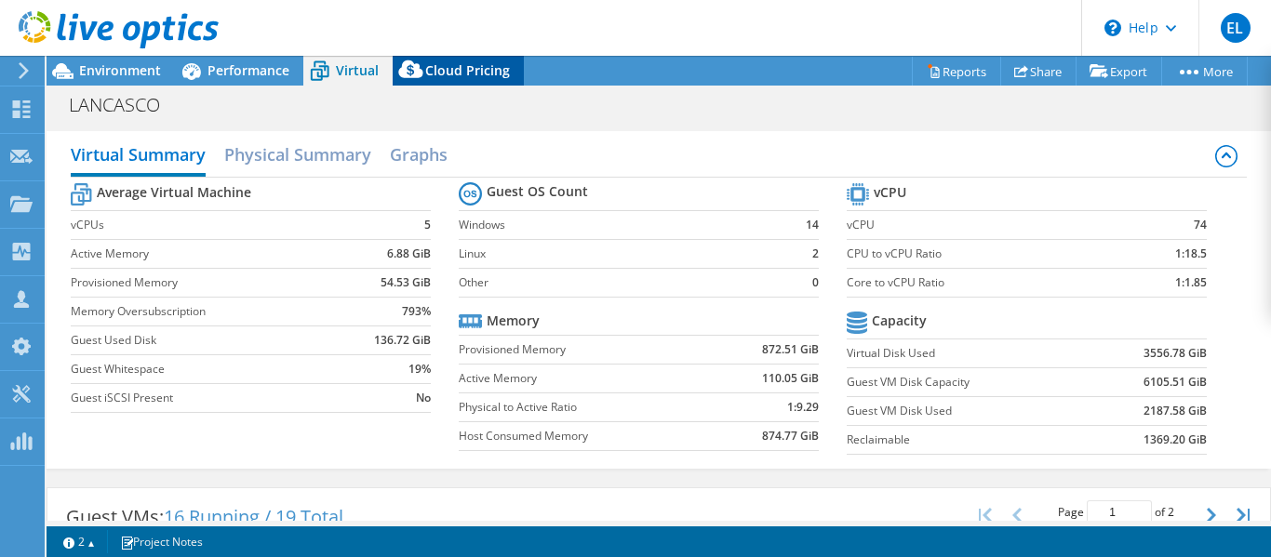
click at [502, 80] on div "Cloud Pricing" at bounding box center [458, 71] width 131 height 30
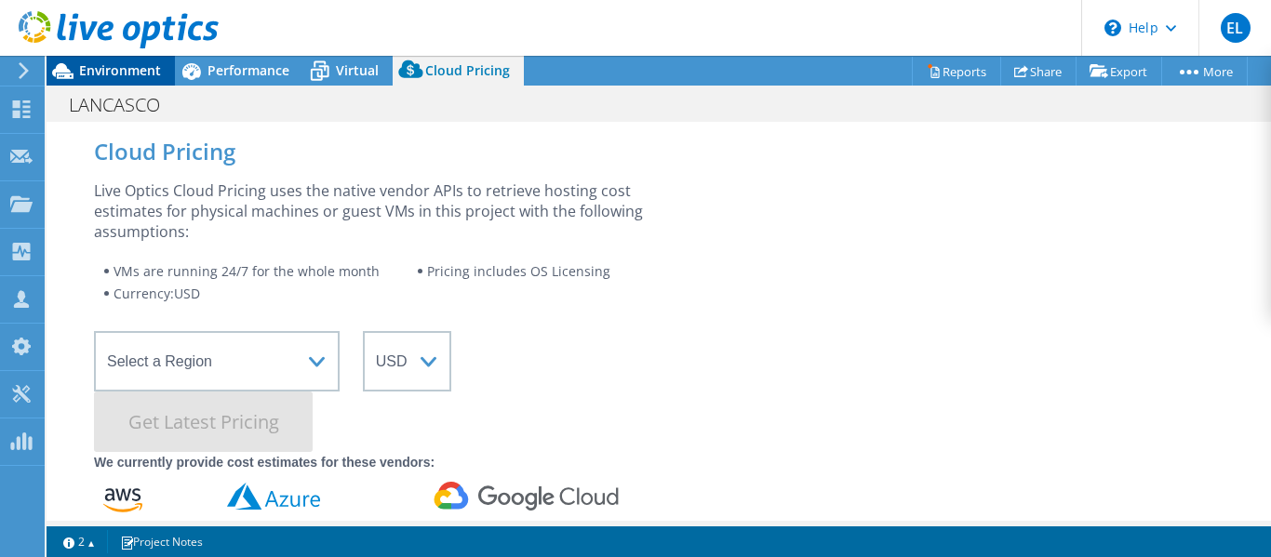
click at [141, 74] on span "Environment" at bounding box center [120, 70] width 82 height 18
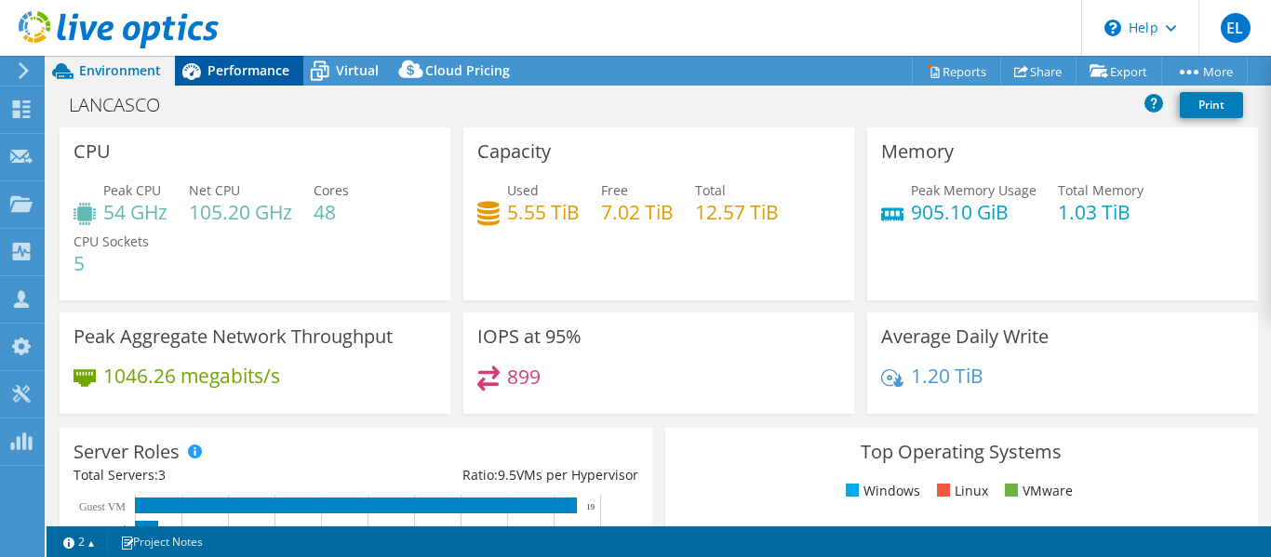
click at [233, 72] on span "Performance" at bounding box center [249, 70] width 82 height 18
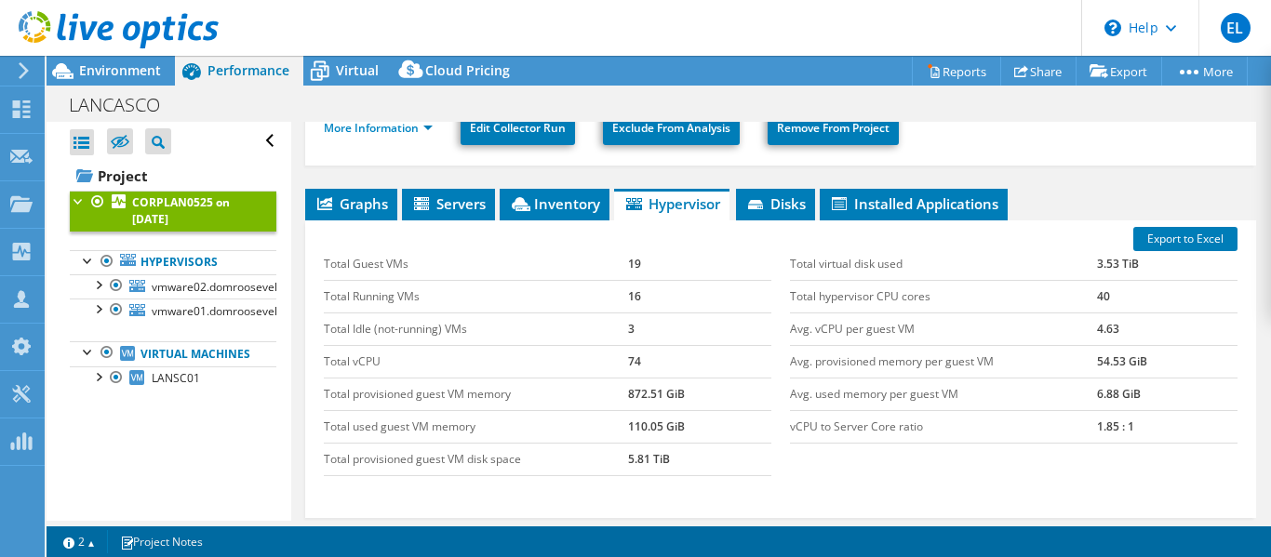
scroll to position [344, 0]
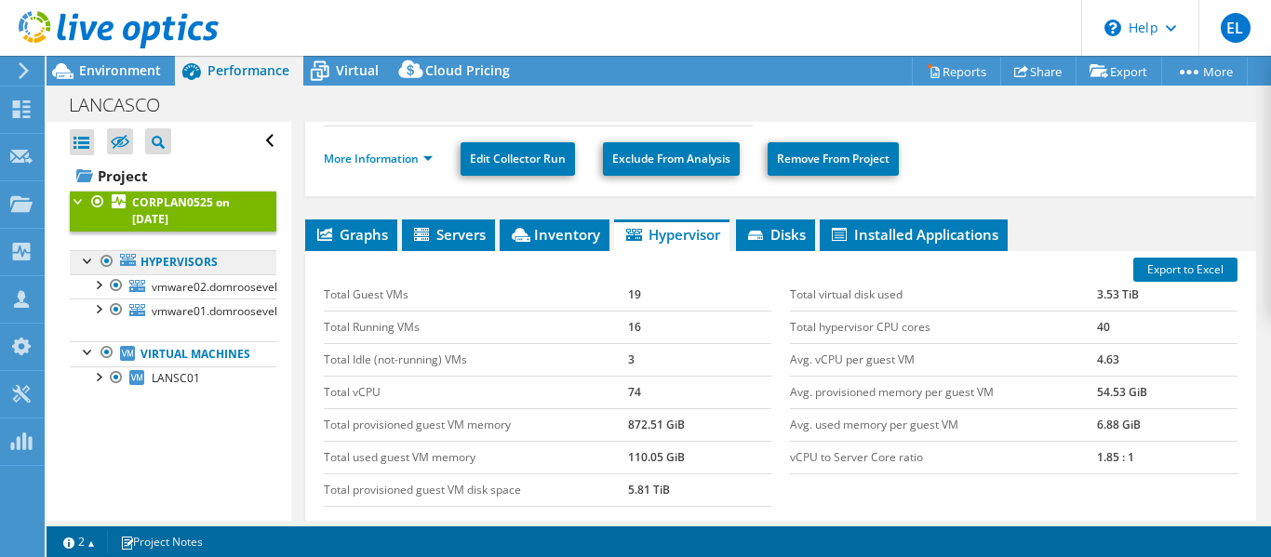
click at [170, 265] on link "Hypervisors" at bounding box center [173, 262] width 207 height 24
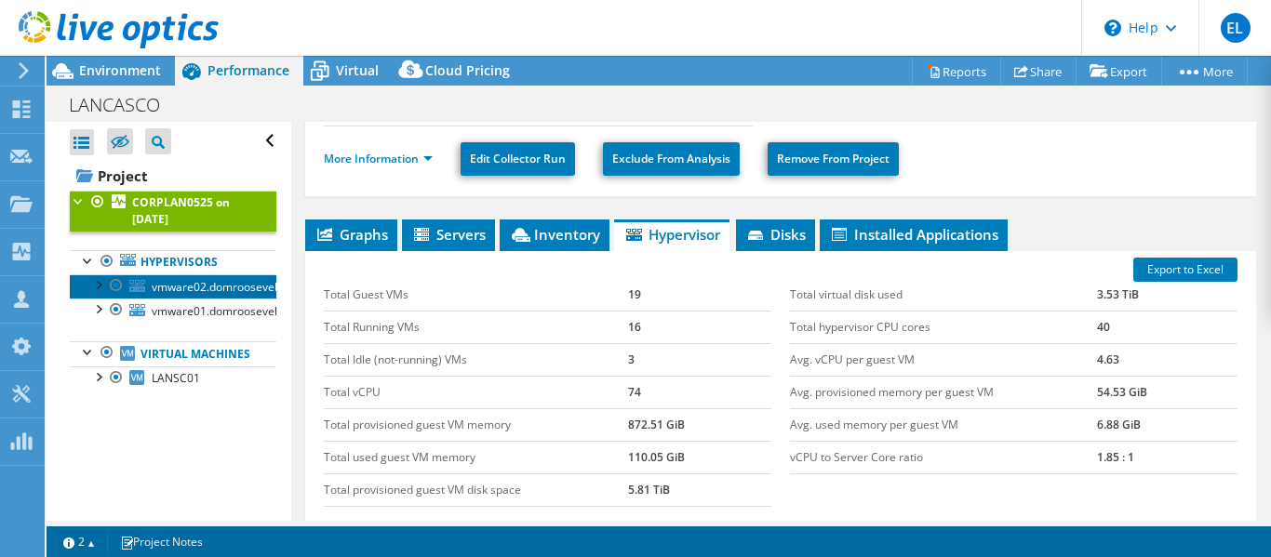
click at [168, 294] on span "vmware02.domroosevelt.local" at bounding box center [230, 287] width 156 height 16
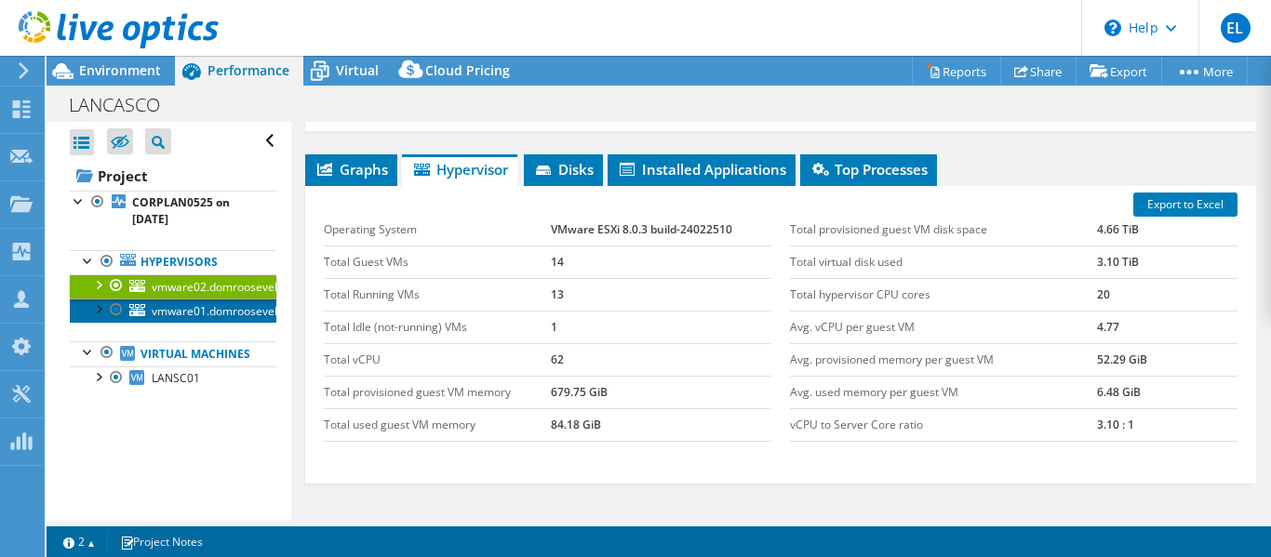
click at [168, 308] on span "vmware01.domroosevelt.local" at bounding box center [230, 311] width 156 height 16
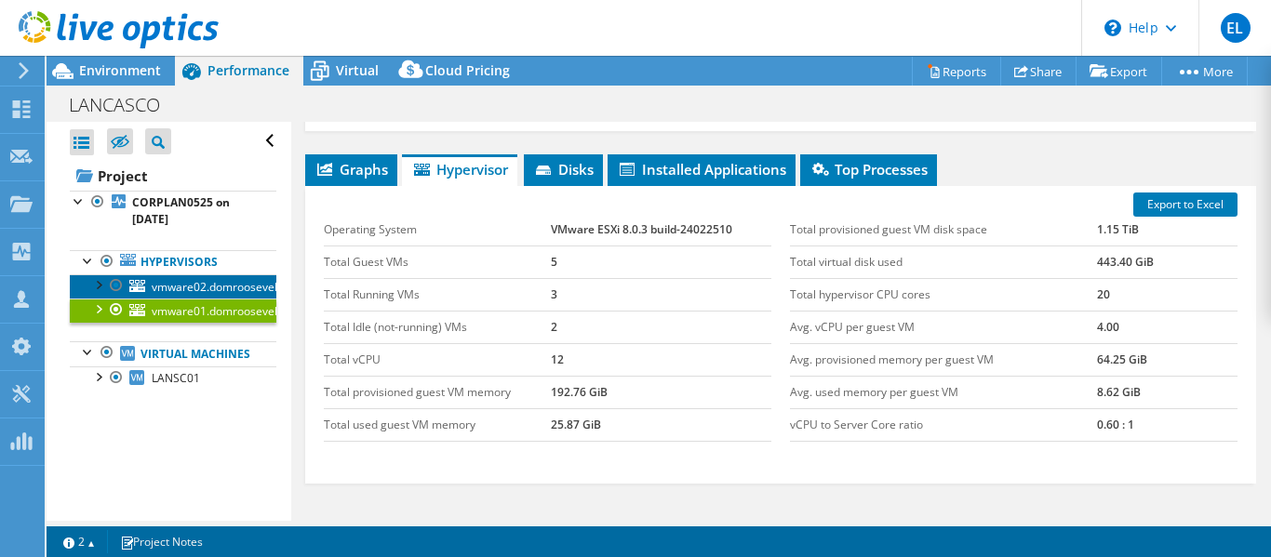
click at [178, 292] on span "vmware02.domroosevelt.local" at bounding box center [230, 287] width 156 height 16
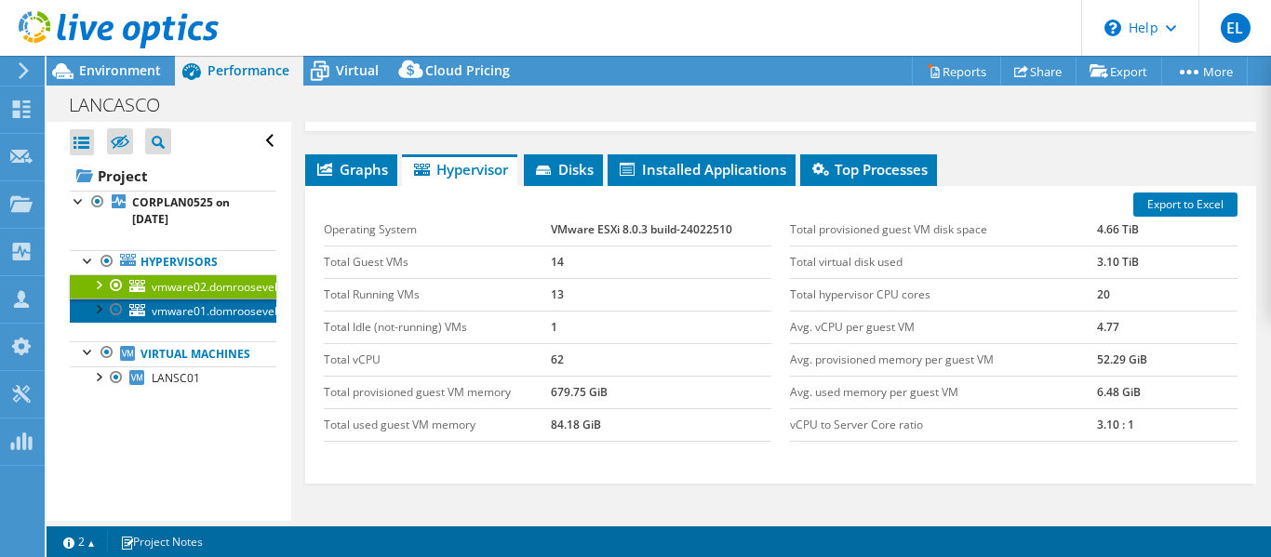
click at [186, 313] on span "vmware01.domroosevelt.local" at bounding box center [230, 311] width 156 height 16
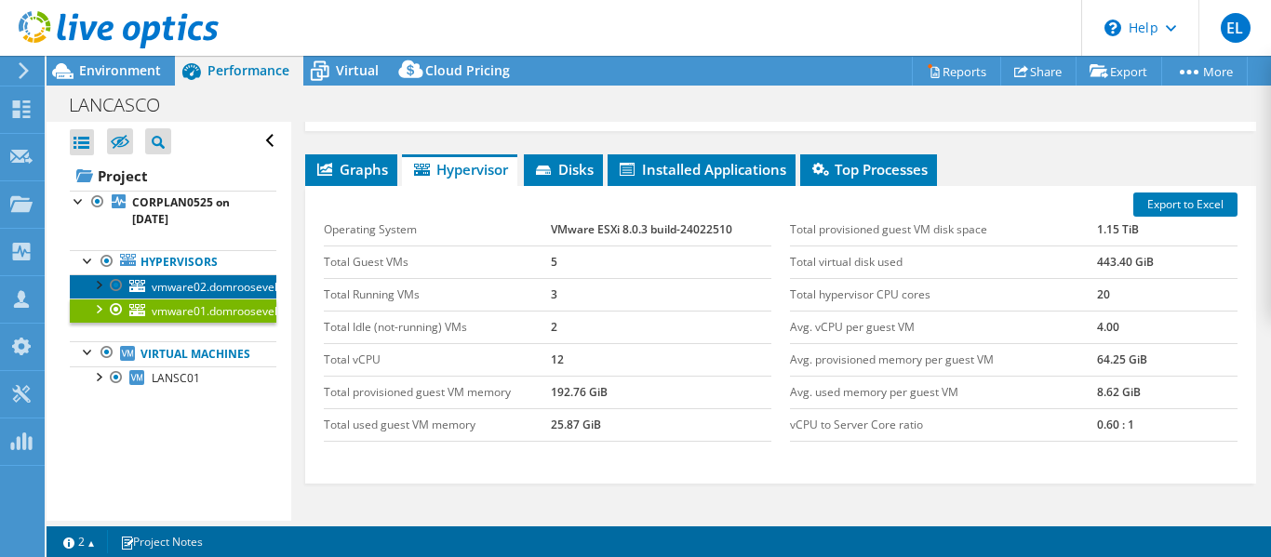
click at [200, 287] on span "vmware02.domroosevelt.local" at bounding box center [230, 287] width 156 height 16
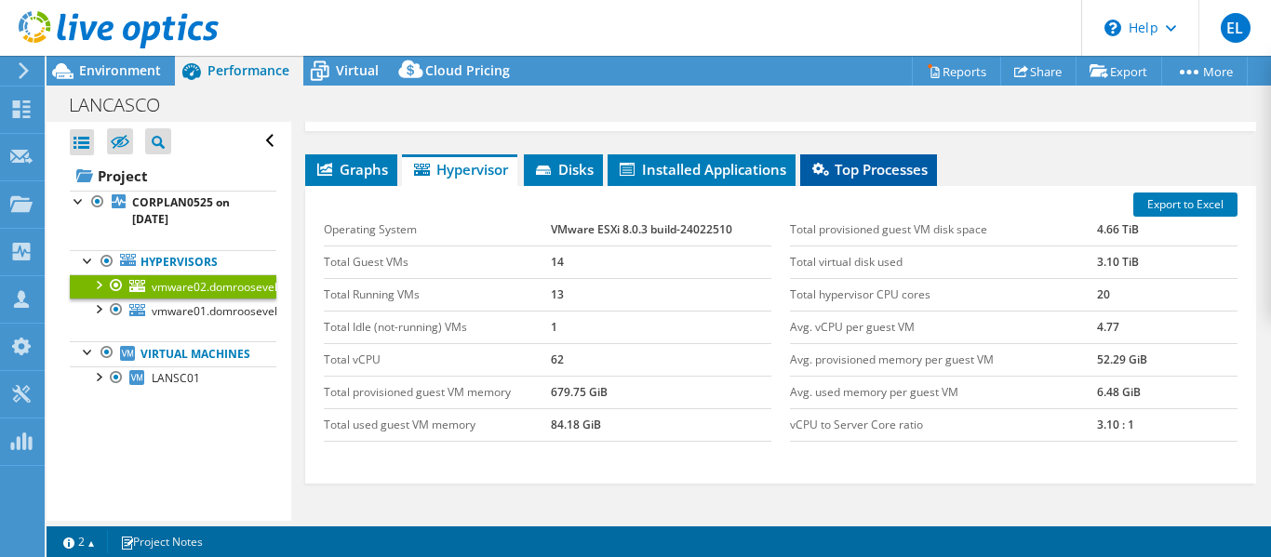
click at [867, 175] on span "Top Processes" at bounding box center [869, 169] width 118 height 19
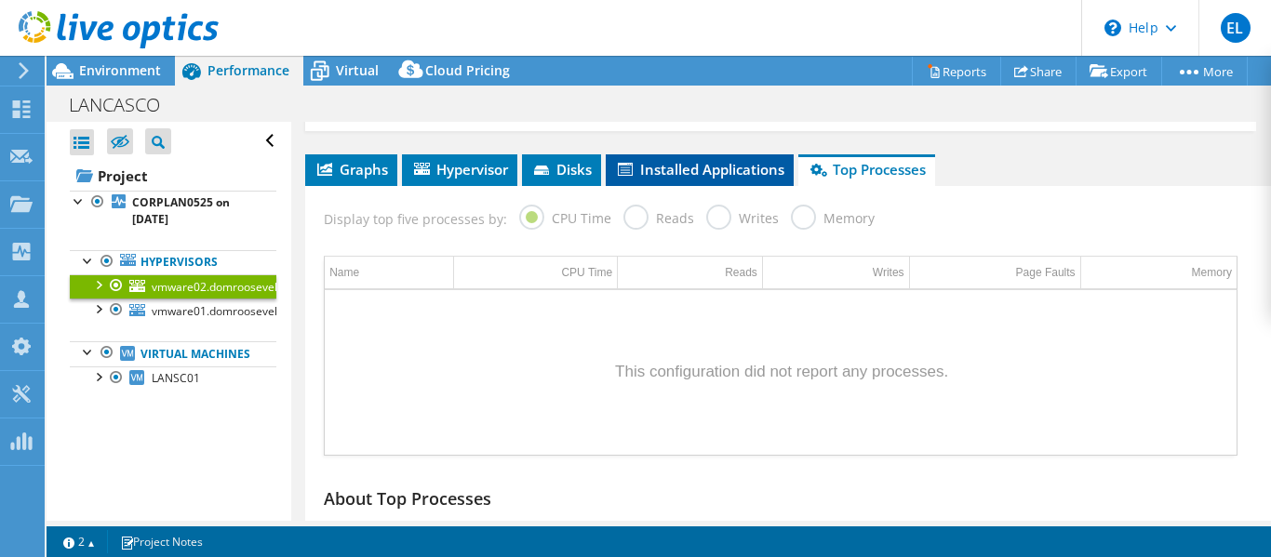
click at [738, 173] on span "Installed Applications" at bounding box center [699, 169] width 169 height 19
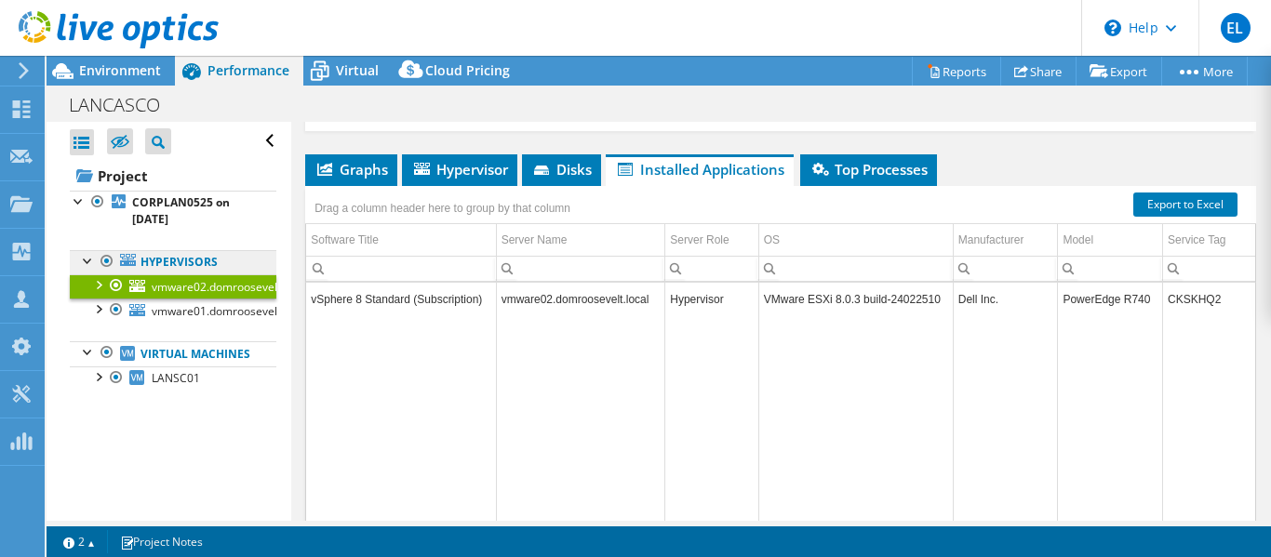
click at [187, 266] on link "Hypervisors" at bounding box center [173, 262] width 207 height 24
click at [165, 258] on link "Hypervisors" at bounding box center [173, 262] width 207 height 24
click at [86, 259] on div at bounding box center [88, 259] width 19 height 19
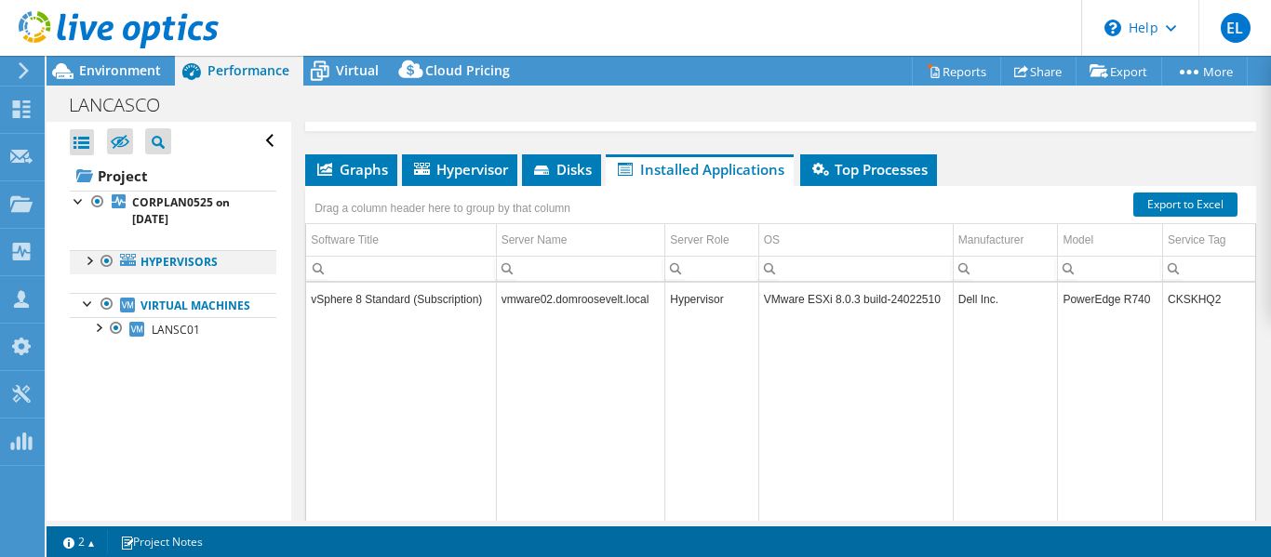
click at [86, 259] on div at bounding box center [88, 259] width 19 height 19
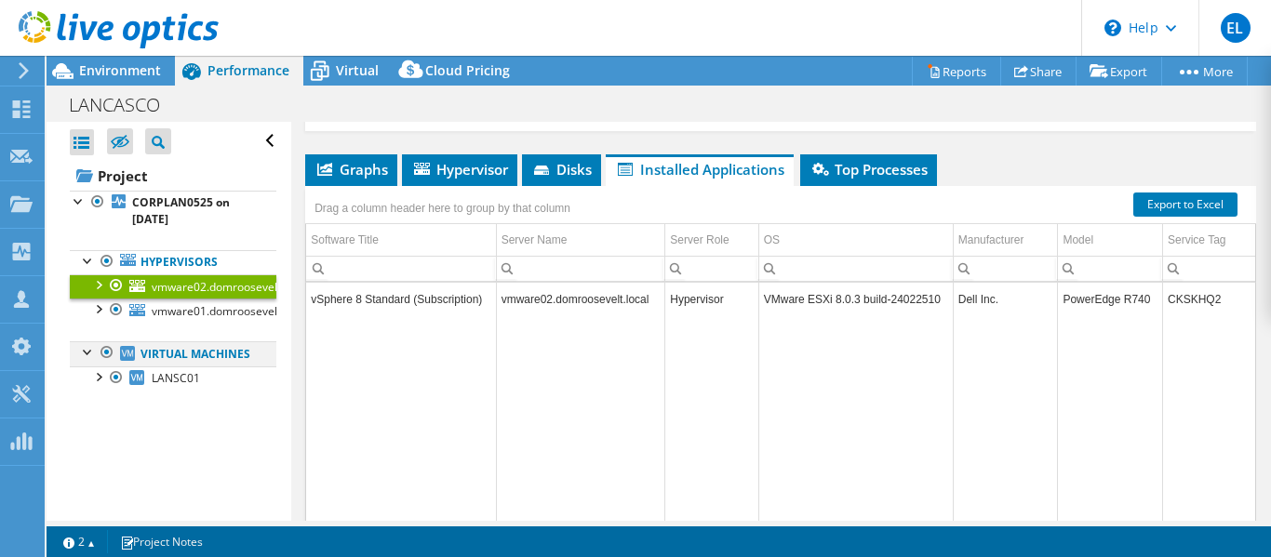
click at [84, 355] on div at bounding box center [88, 351] width 19 height 19
click at [149, 362] on link "Virtual Machines" at bounding box center [173, 354] width 207 height 24
click at [189, 355] on link "Virtual Machines" at bounding box center [173, 354] width 207 height 24
click at [170, 288] on span "vmware02.domroosevelt.local" at bounding box center [230, 287] width 156 height 16
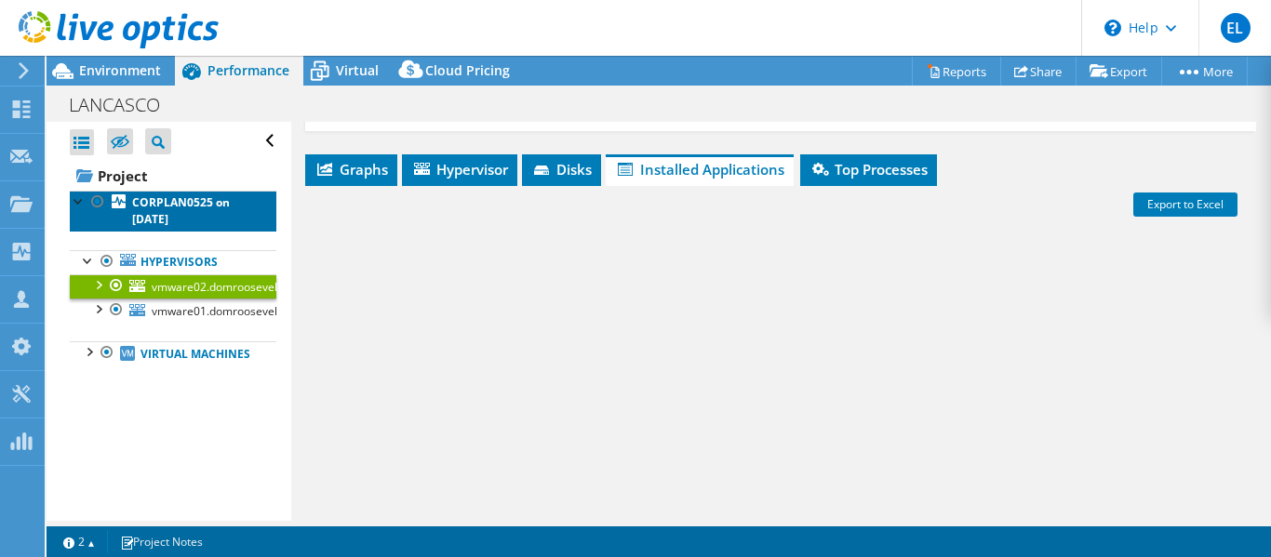
click at [168, 216] on b "CORPLAN0525 on [DATE]" at bounding box center [181, 210] width 98 height 33
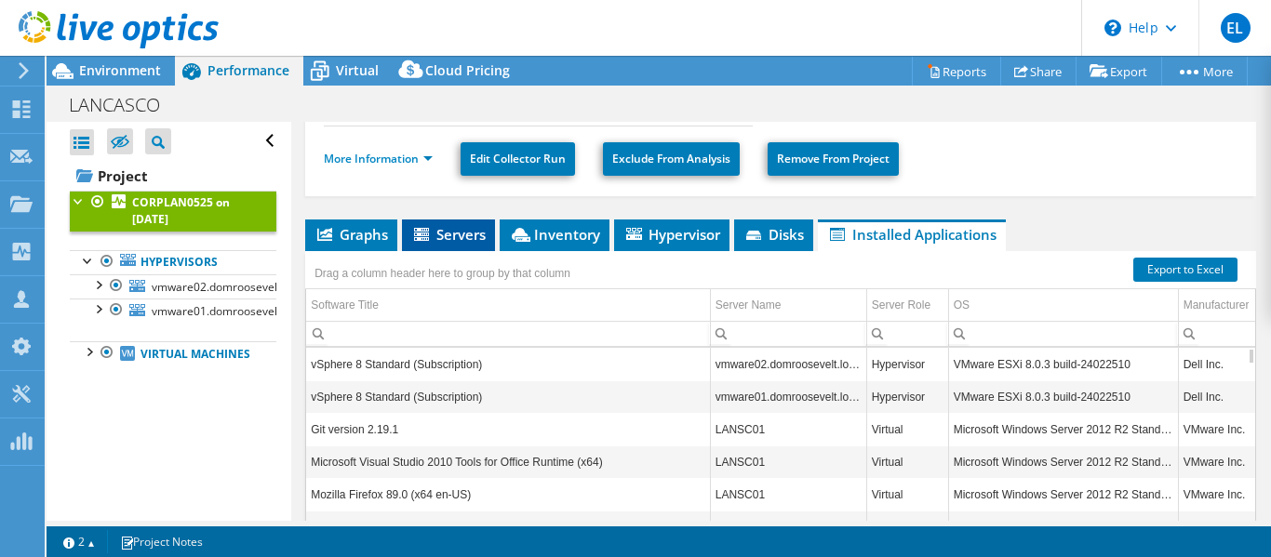
click at [434, 231] on span "Servers" at bounding box center [448, 234] width 74 height 19
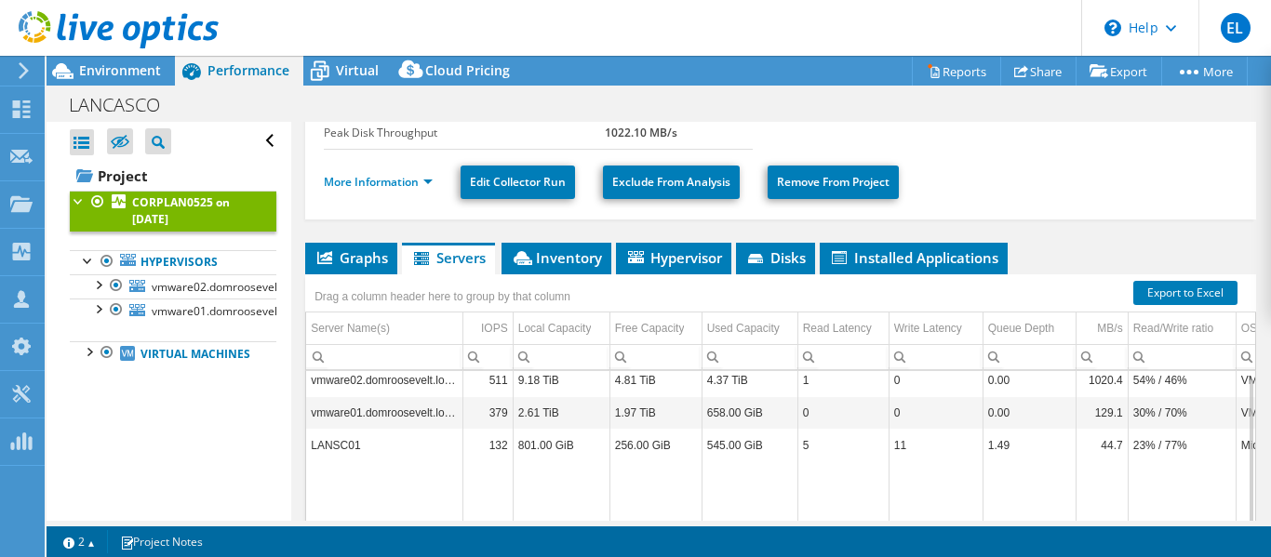
scroll to position [355, 0]
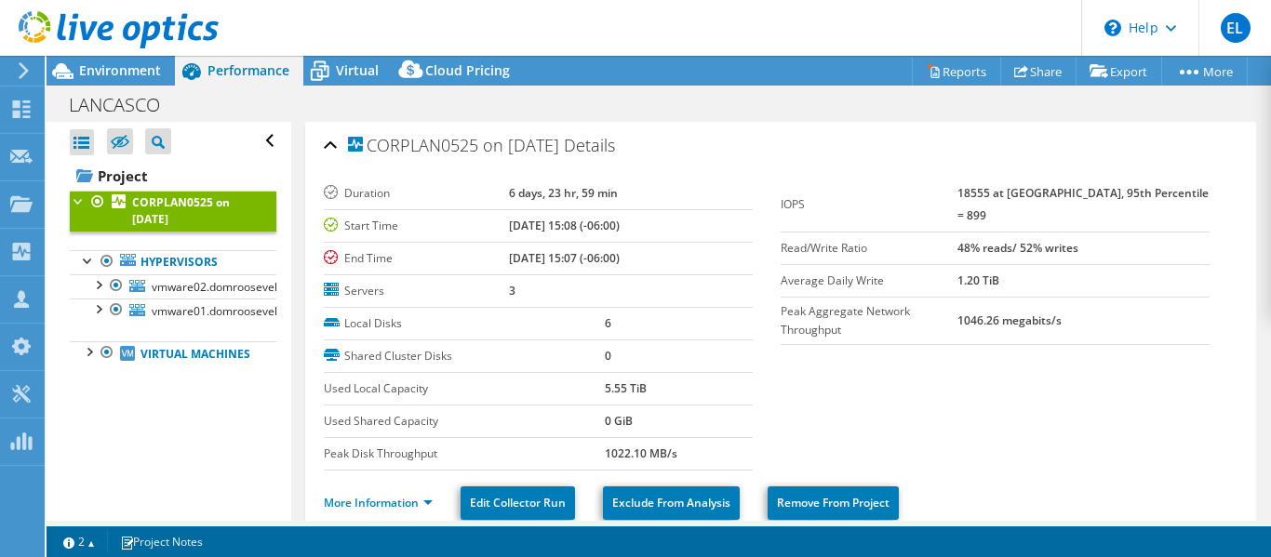
select select "USD"
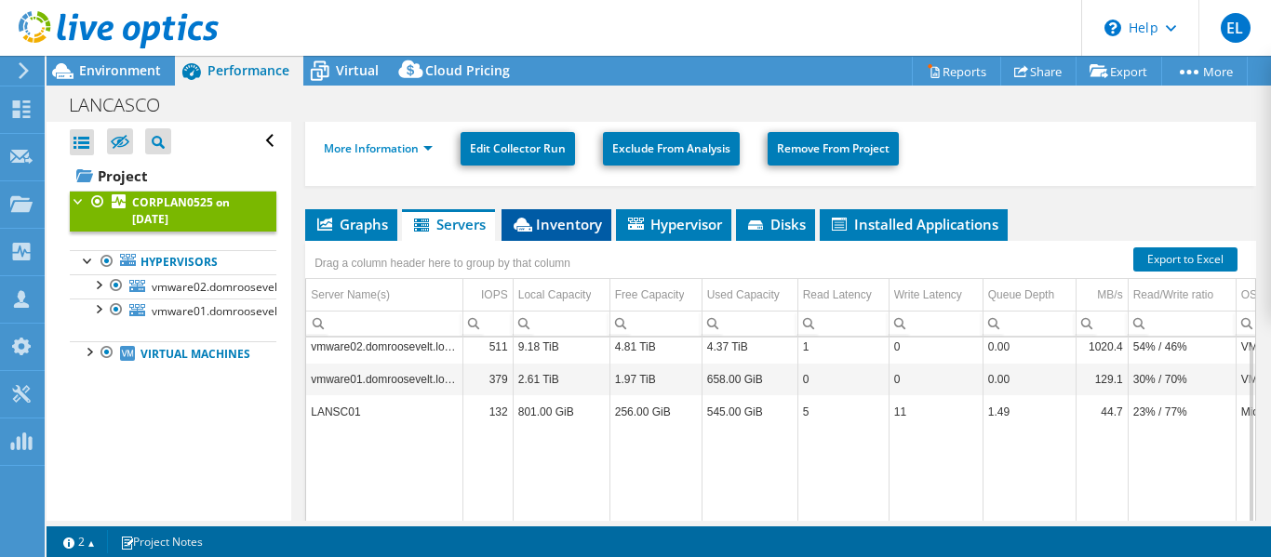
click at [573, 229] on span "Inventory" at bounding box center [556, 224] width 91 height 19
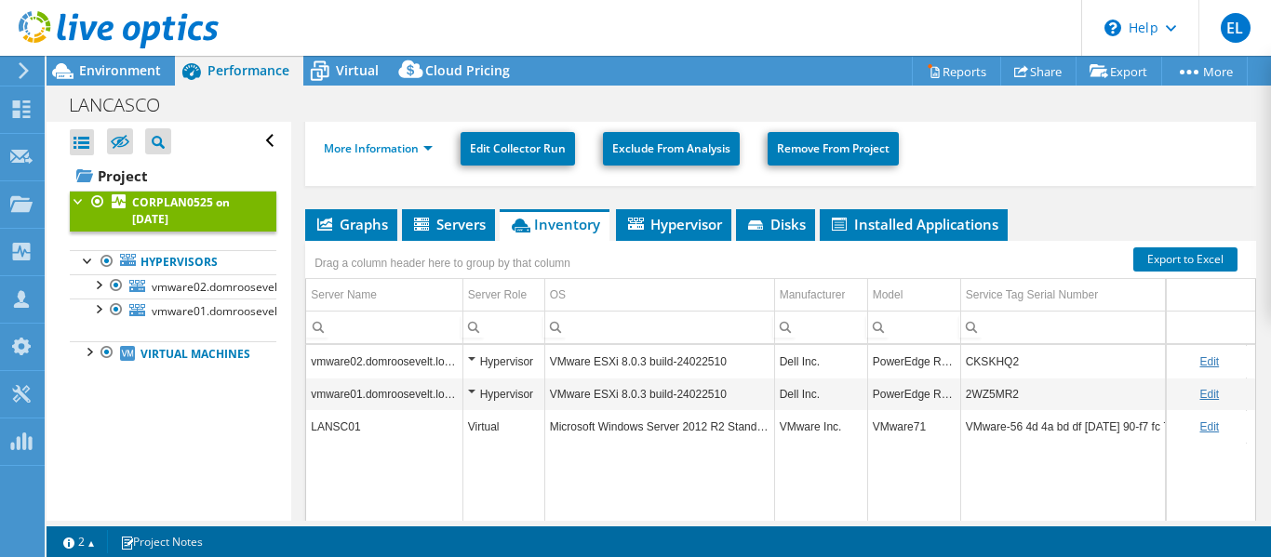
click at [979, 423] on td "VMware-56 4d 4a bd df [DATE] 90-f7 fc 7c c7 4a a4 2b 59" at bounding box center [1103, 426] width 286 height 33
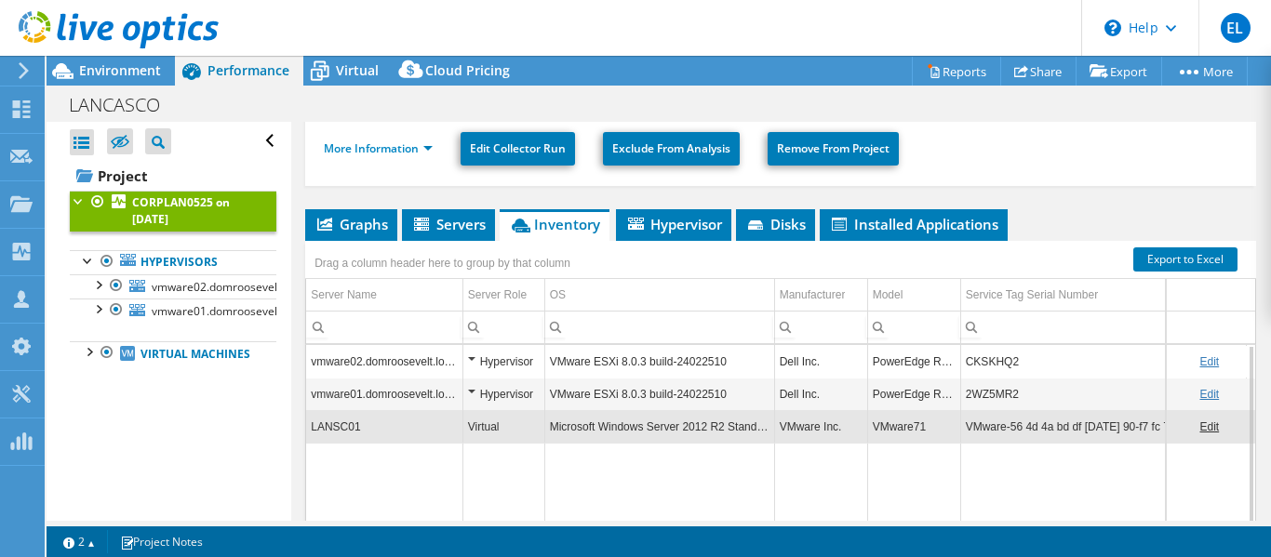
click at [159, 212] on b "CORPLAN0525 on [DATE]" at bounding box center [181, 210] width 98 height 33
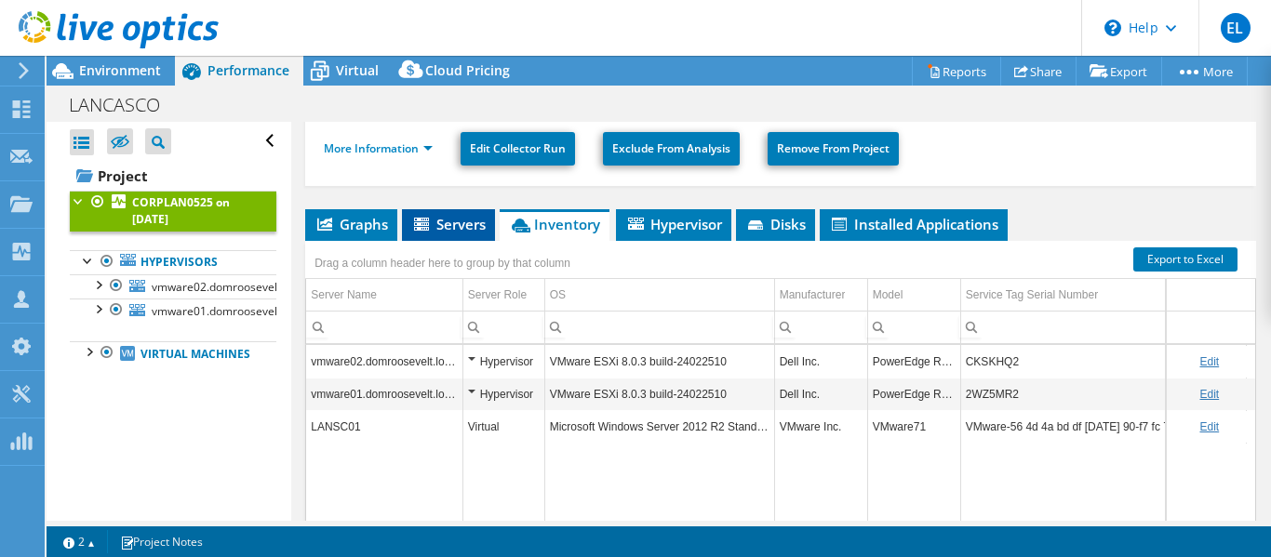
click at [434, 224] on span "Servers" at bounding box center [448, 224] width 74 height 19
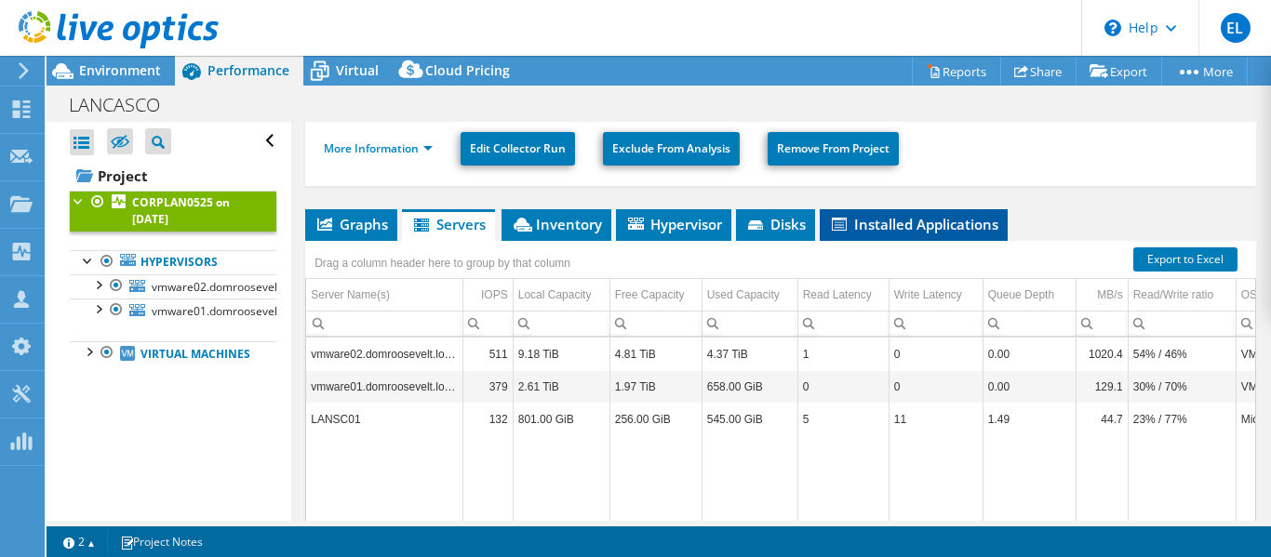
click at [891, 219] on span "Installed Applications" at bounding box center [913, 224] width 169 height 19
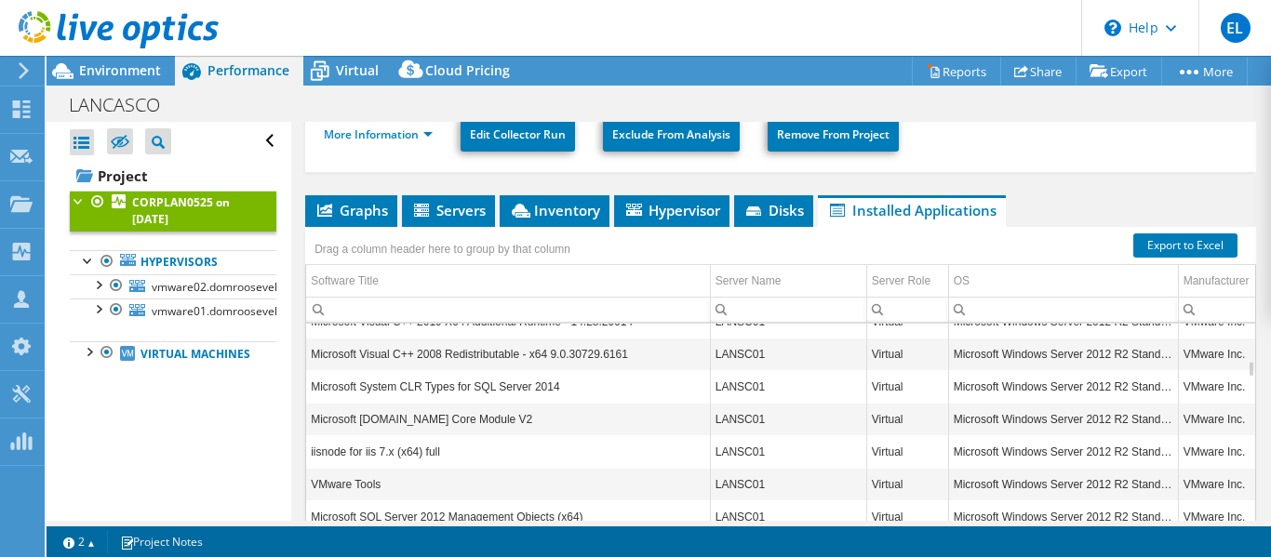
scroll to position [355, 0]
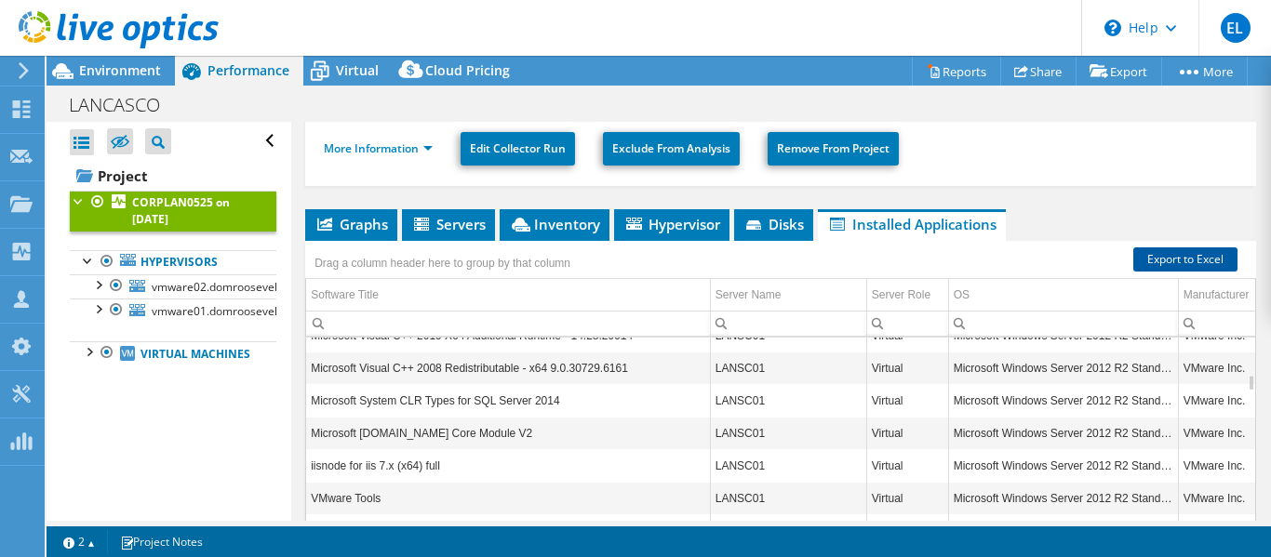
click at [1161, 256] on link "Export to Excel" at bounding box center [1185, 260] width 104 height 24
